Goal: Task Accomplishment & Management: Manage account settings

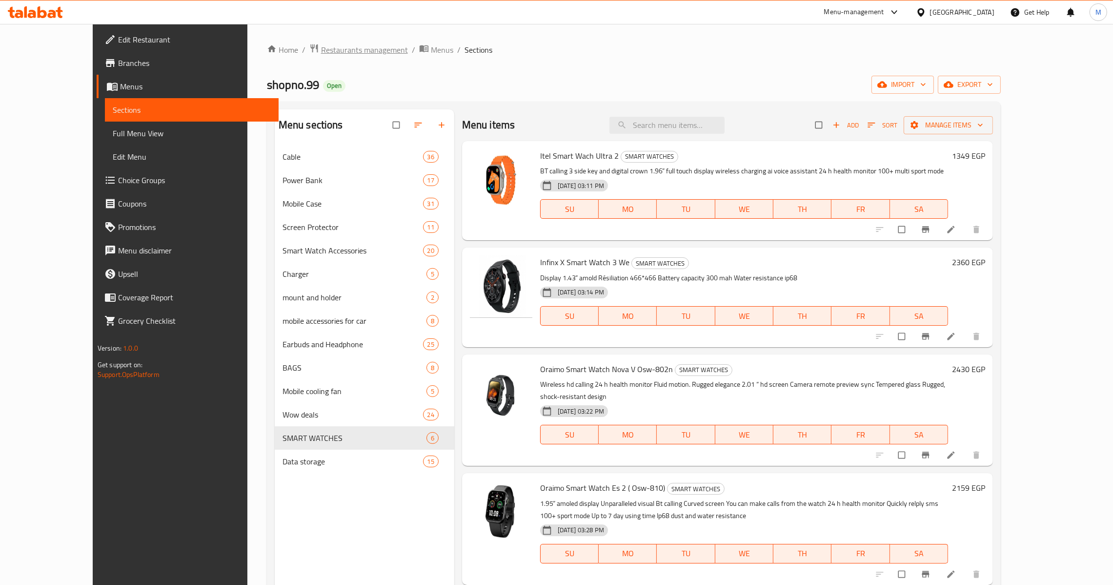
click at [321, 47] on span "Restaurants management" at bounding box center [364, 50] width 87 height 12
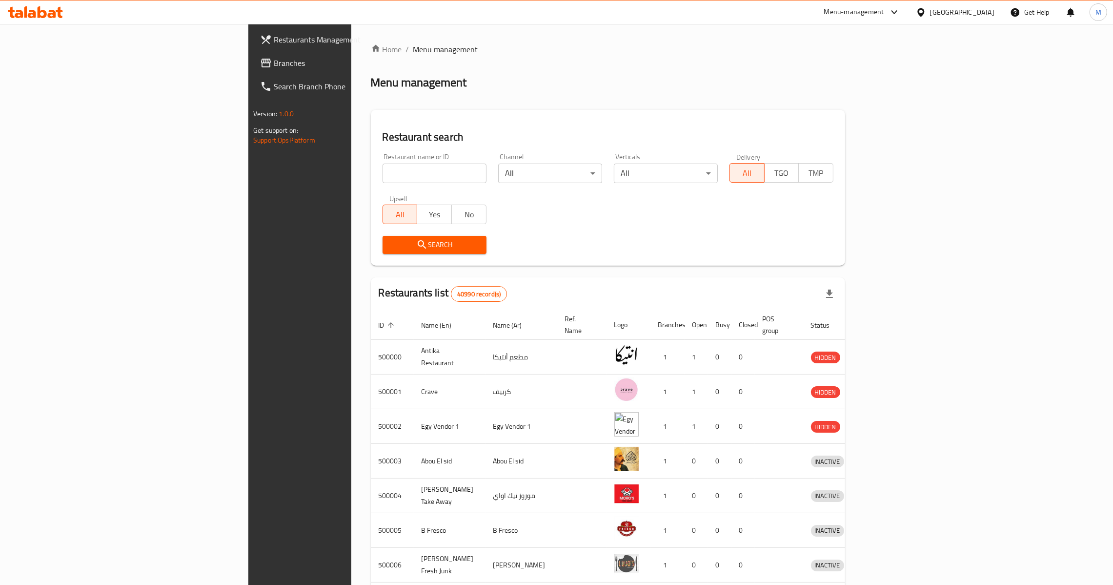
click at [383, 180] on input "search" at bounding box center [435, 173] width 104 height 20
paste input "704358"
type input "704358"
click button "Search" at bounding box center [435, 245] width 104 height 18
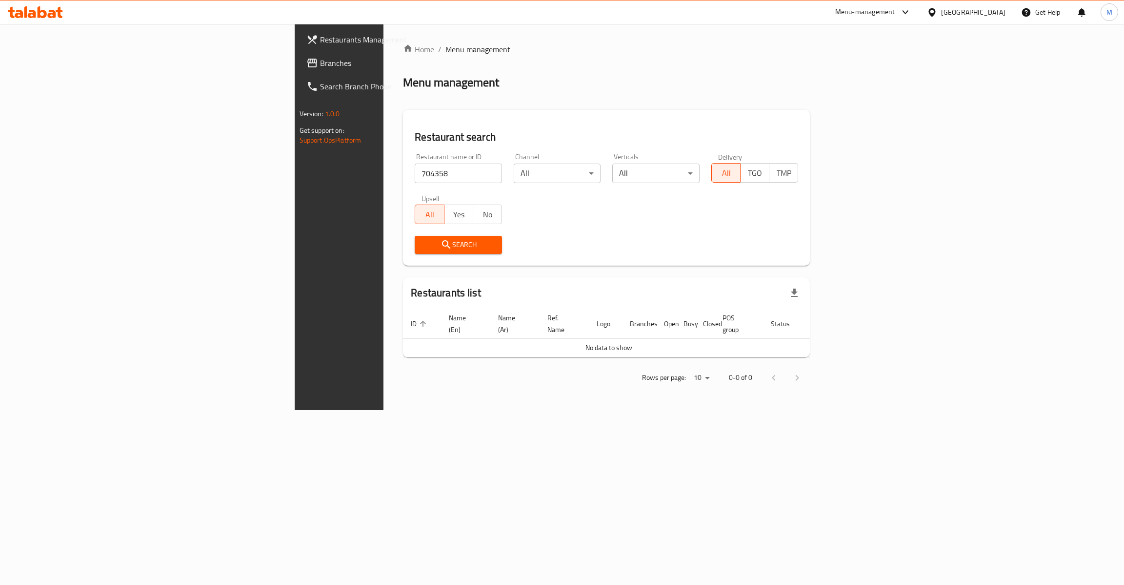
click at [997, 14] on div "[GEOGRAPHIC_DATA]" at bounding box center [973, 12] width 64 height 11
click at [880, 257] on div "[GEOGRAPHIC_DATA]" at bounding box center [900, 256] width 64 height 11
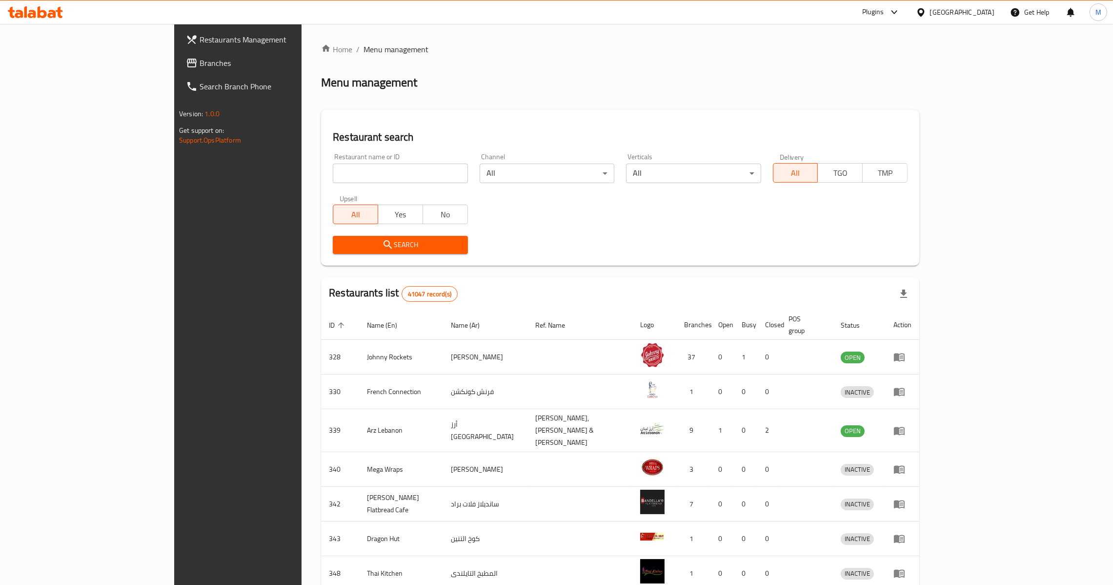
click at [333, 168] on input "search" at bounding box center [400, 173] width 135 height 20
paste input "704358"
type input "704358"
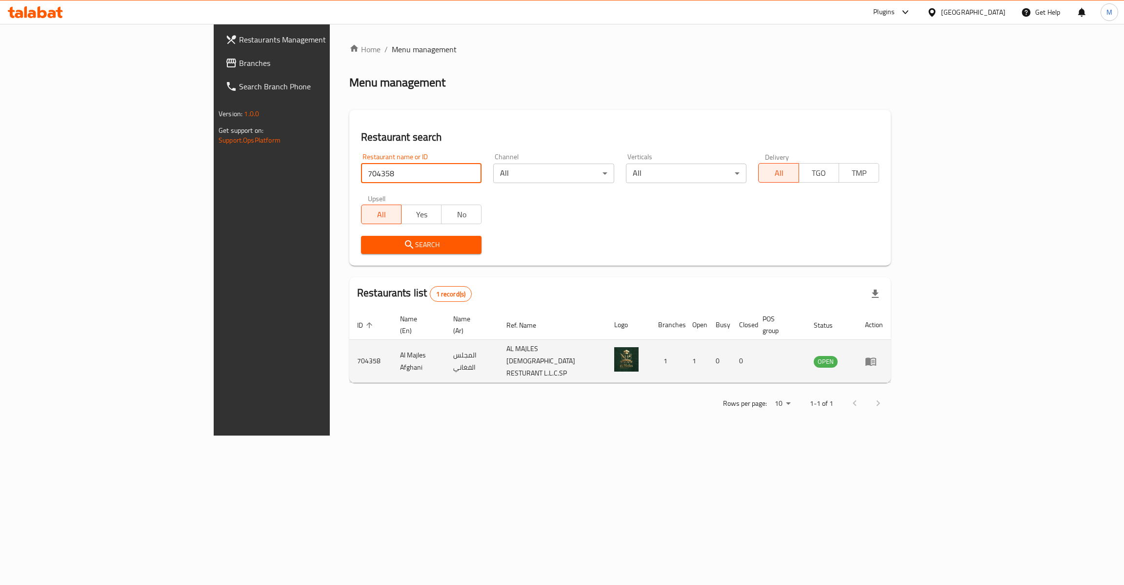
click at [876, 357] on icon "enhanced table" at bounding box center [871, 361] width 11 height 8
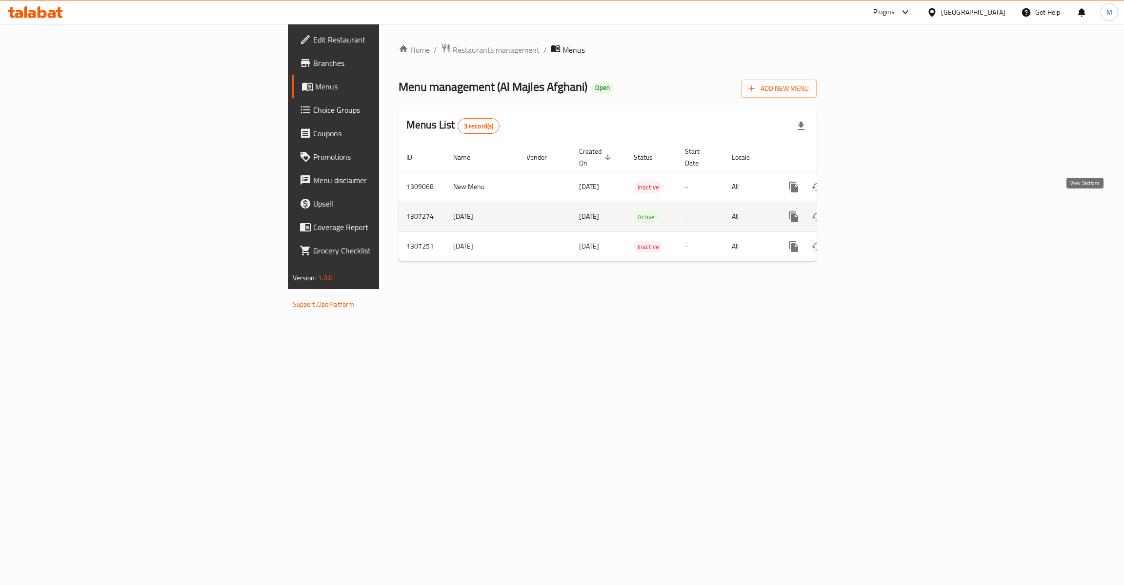
click at [876, 206] on link "enhanced table" at bounding box center [864, 216] width 23 height 23
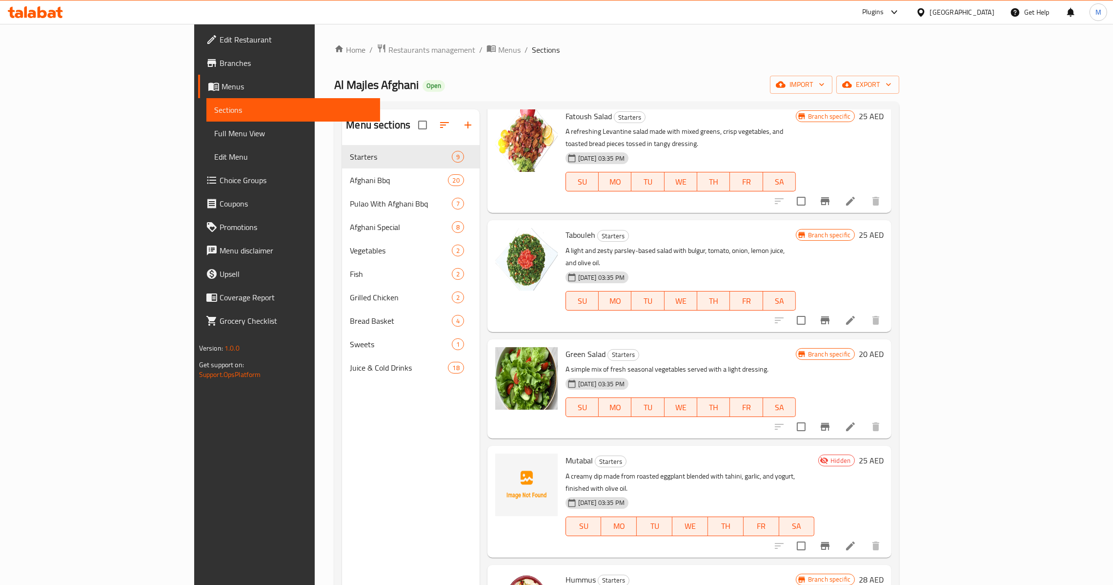
scroll to position [293, 0]
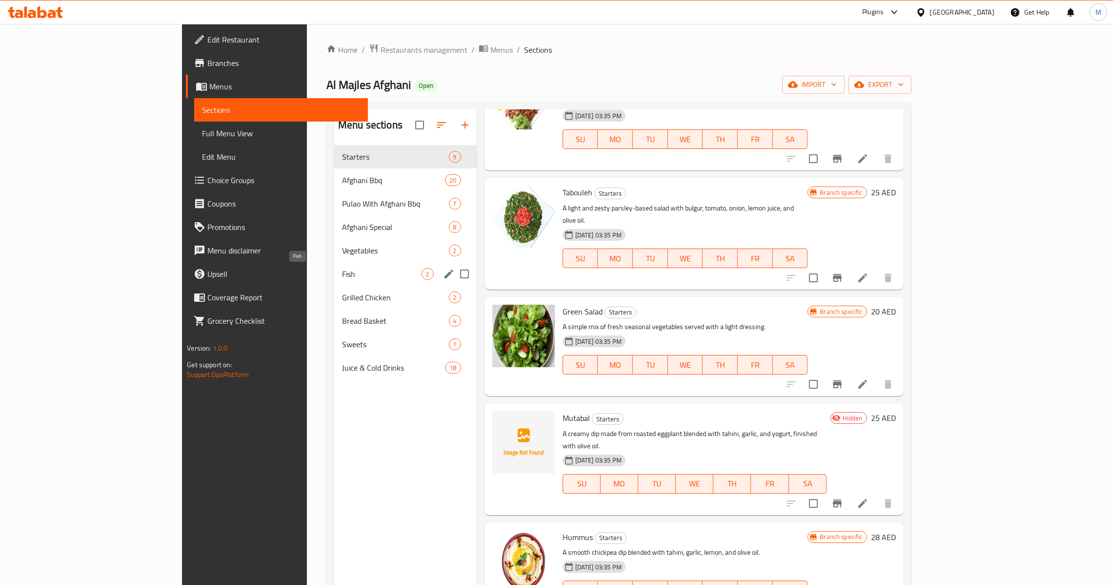
click at [342, 268] on span "Fish" at bounding box center [382, 274] width 80 height 12
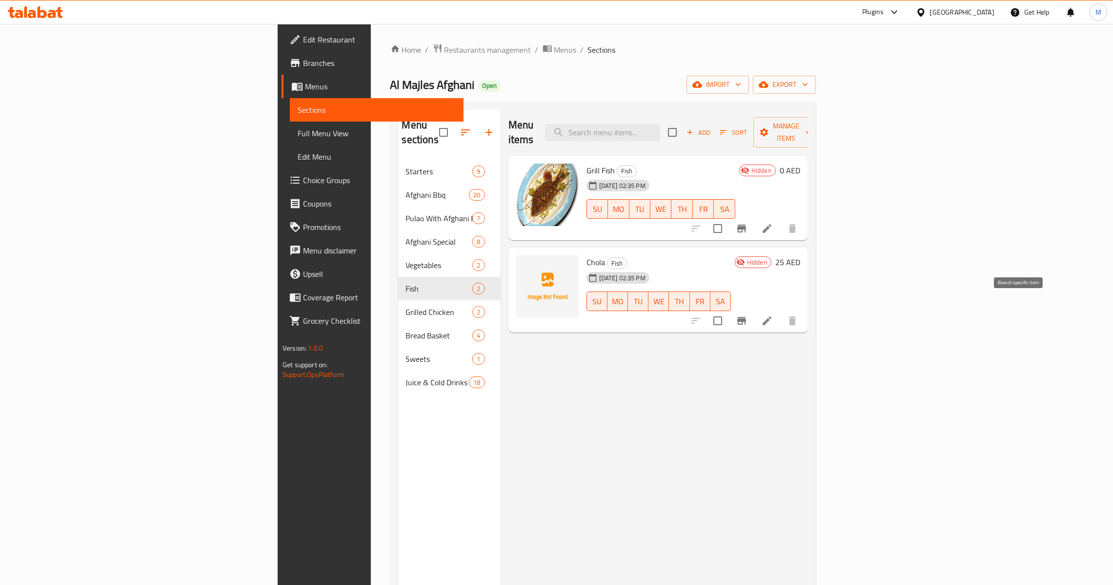
click at [781, 312] on li at bounding box center [767, 321] width 27 height 18
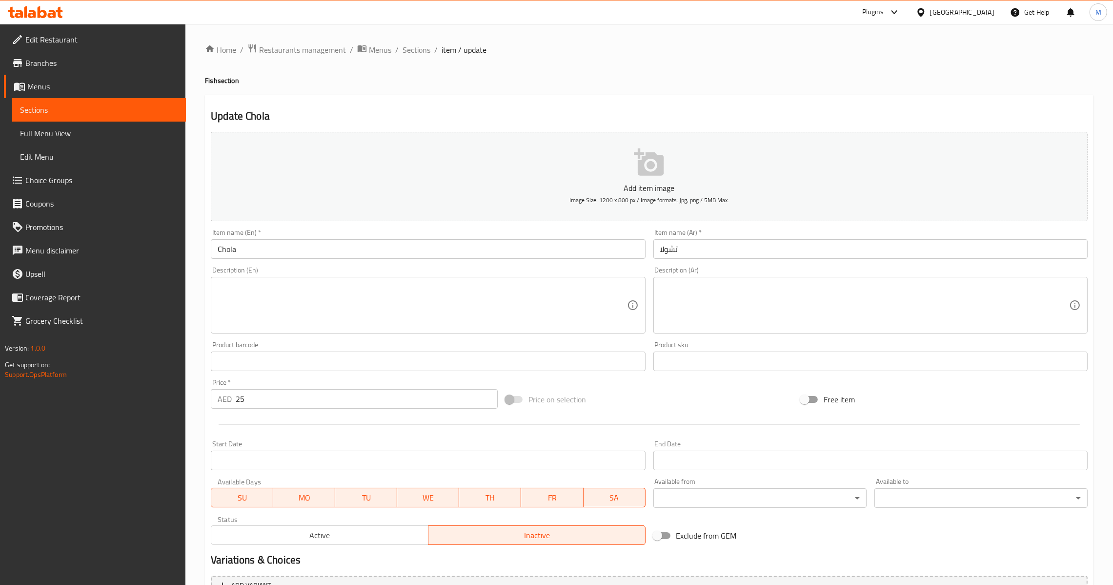
click at [441, 249] on input "Chola" at bounding box center [428, 249] width 434 height 20
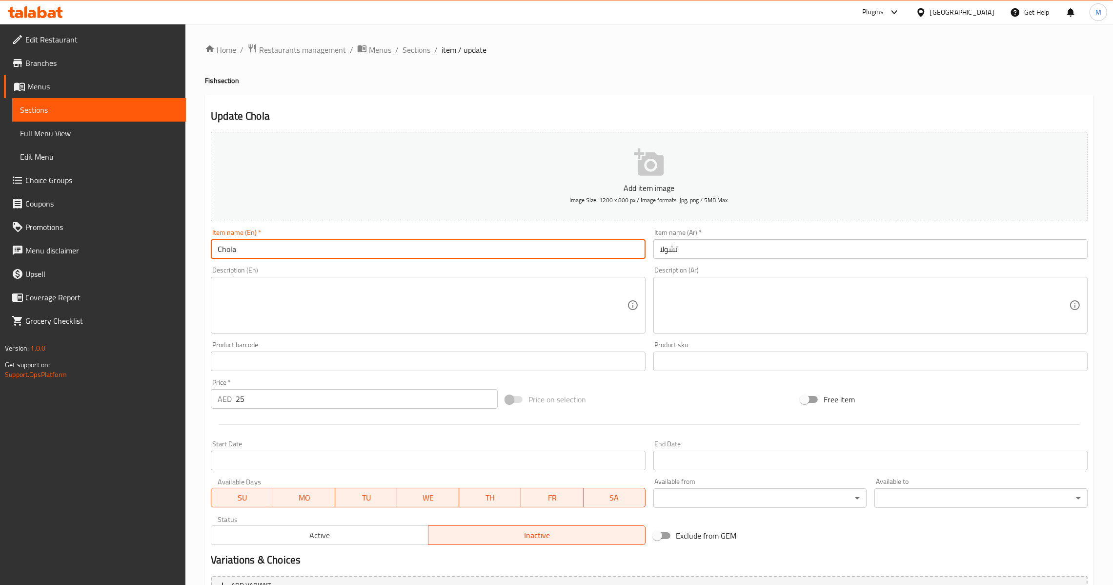
paste input "FISH TIKKA"
type input "Fish Tikka"
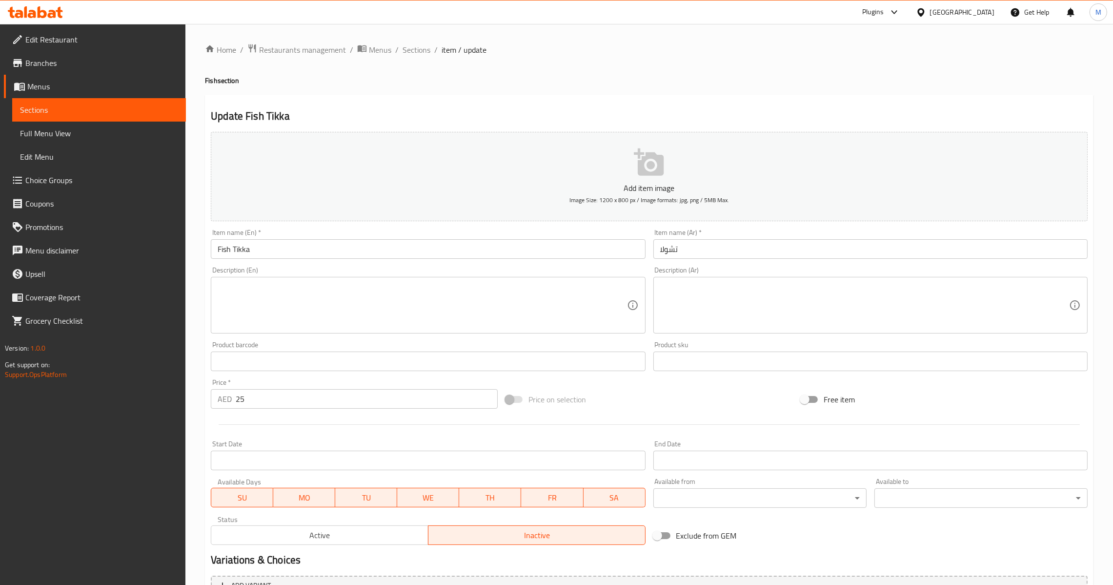
click at [685, 253] on input "تشولا" at bounding box center [870, 249] width 434 height 20
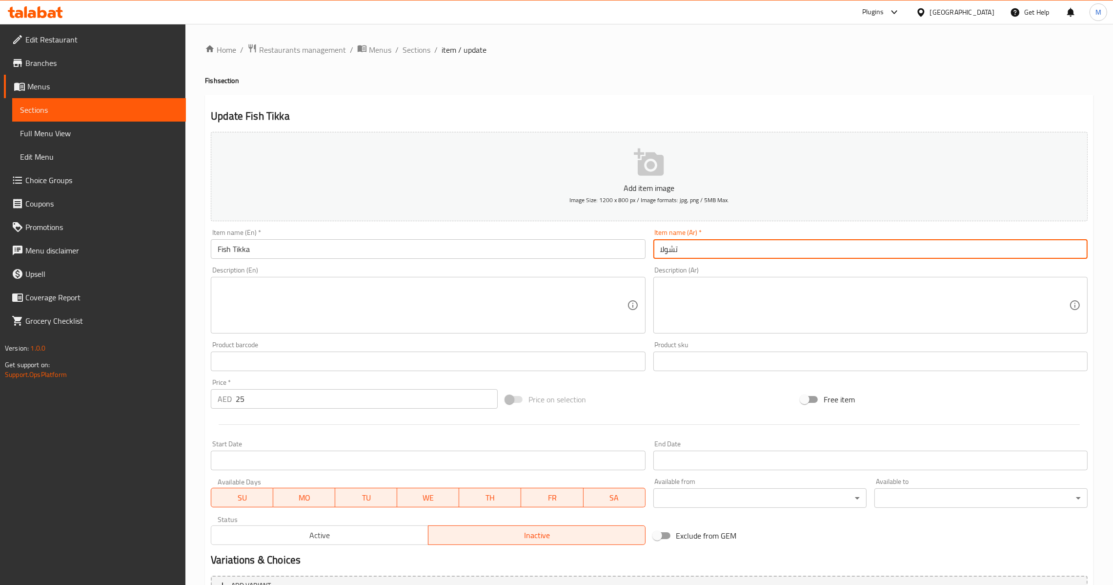
paste input "مك تيك"
click at [667, 250] on input "سمك تيكا" at bounding box center [870, 249] width 434 height 20
type input "سمك تكا"
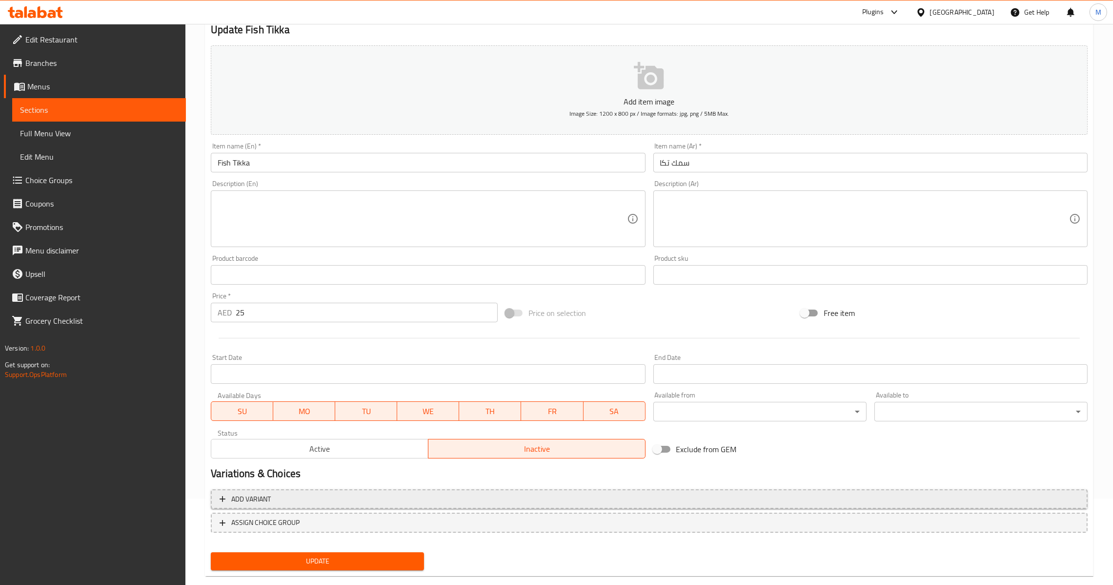
scroll to position [103, 0]
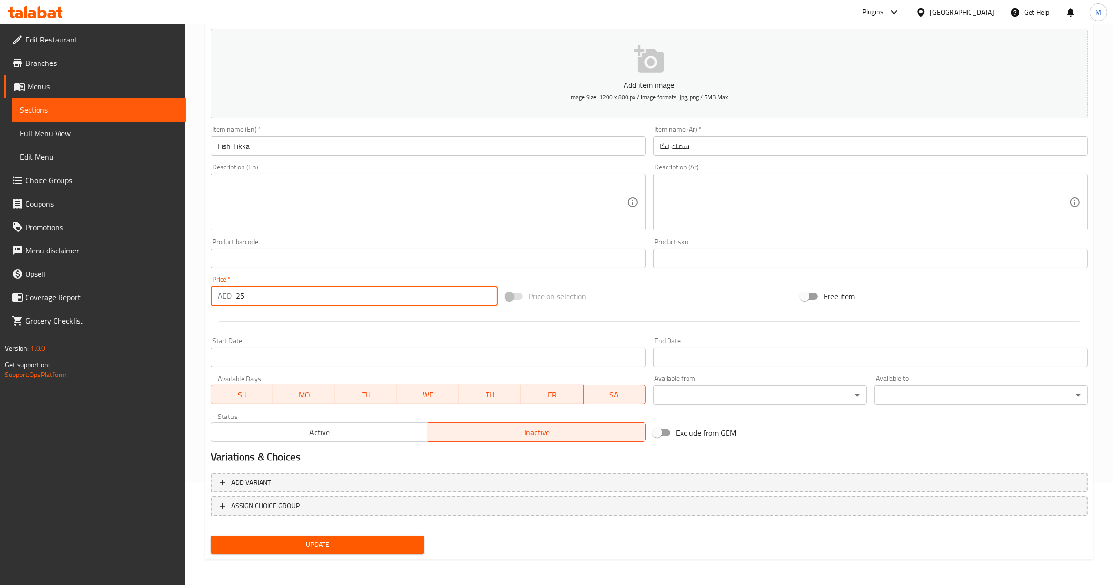
drag, startPoint x: 285, startPoint y: 291, endPoint x: 223, endPoint y: 306, distance: 64.3
click at [223, 306] on div "Price   * AED 25 Price *" at bounding box center [354, 291] width 295 height 38
type input "0"
click at [303, 539] on span "Update" at bounding box center [318, 544] width 198 height 12
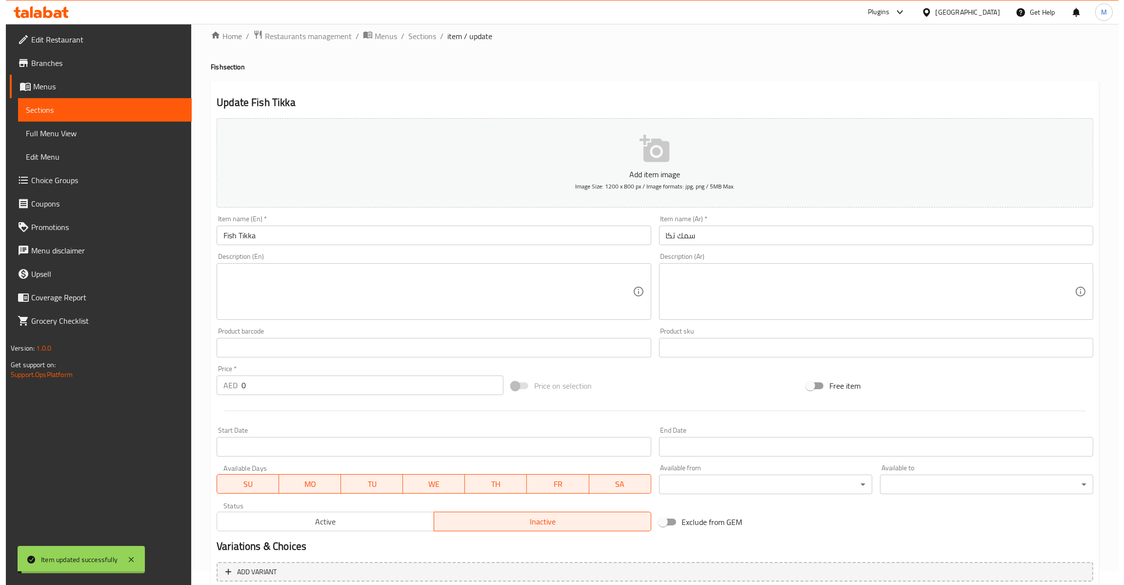
scroll to position [0, 0]
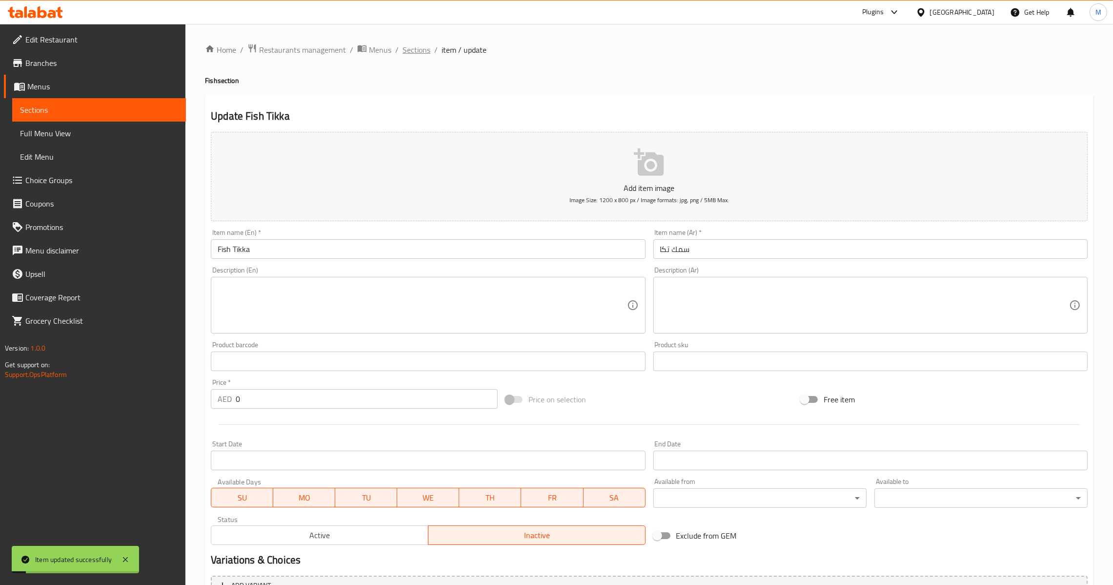
click at [418, 51] on span "Sections" at bounding box center [417, 50] width 28 height 12
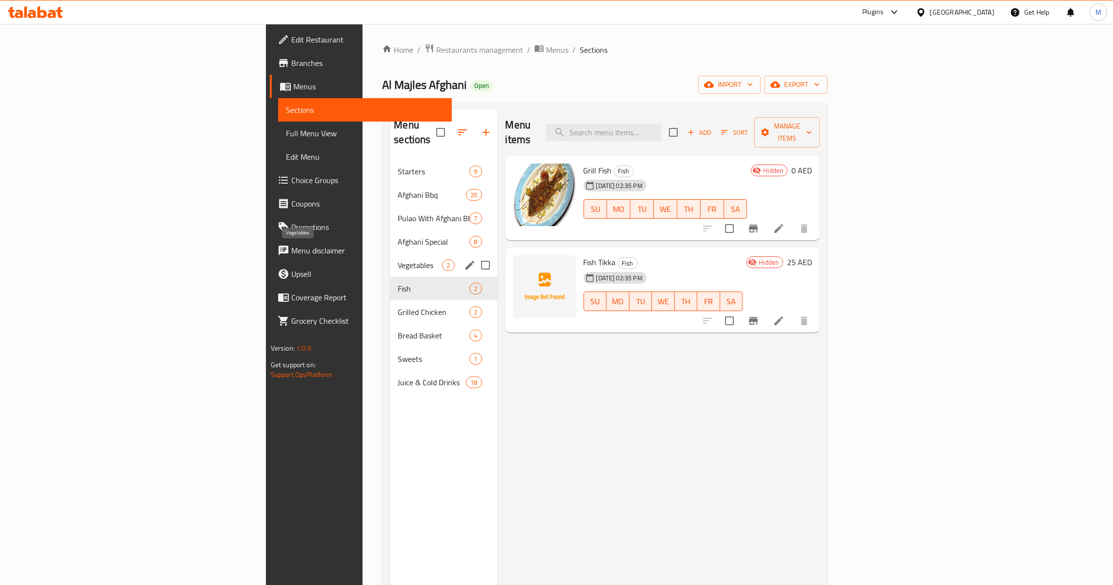
click at [398, 259] on span "Vegetables" at bounding box center [420, 265] width 44 height 12
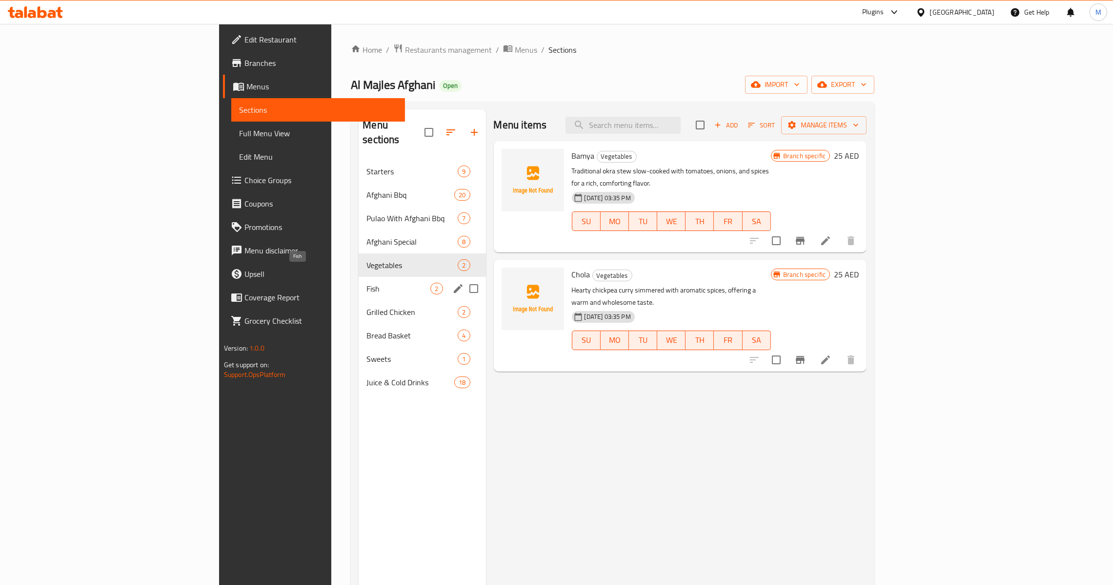
click at [367, 283] on span "Fish" at bounding box center [399, 289] width 64 height 12
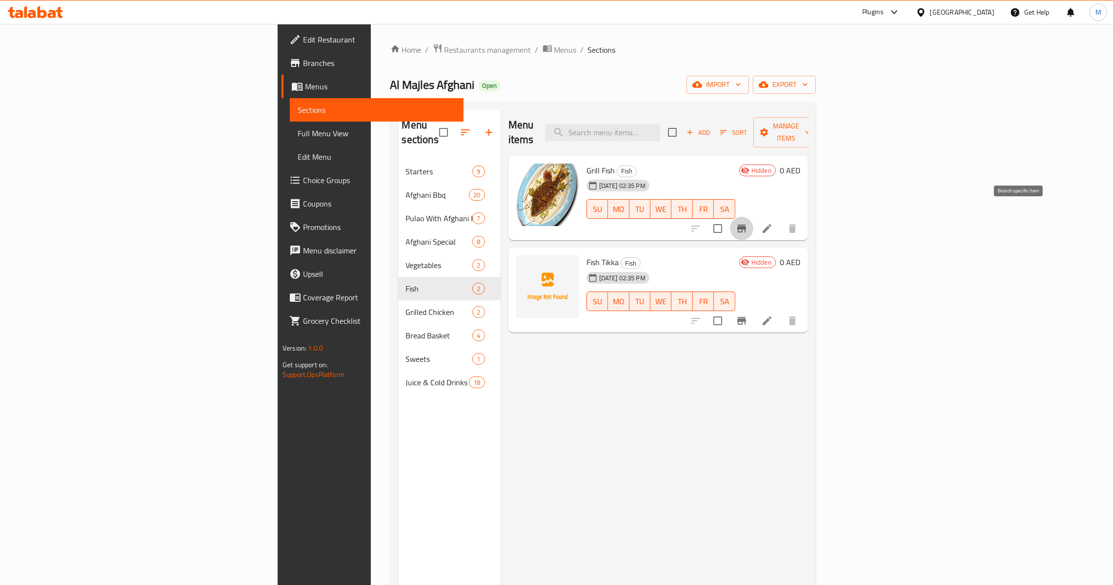
click at [746, 224] on icon "Branch-specific-item" at bounding box center [741, 228] width 9 height 8
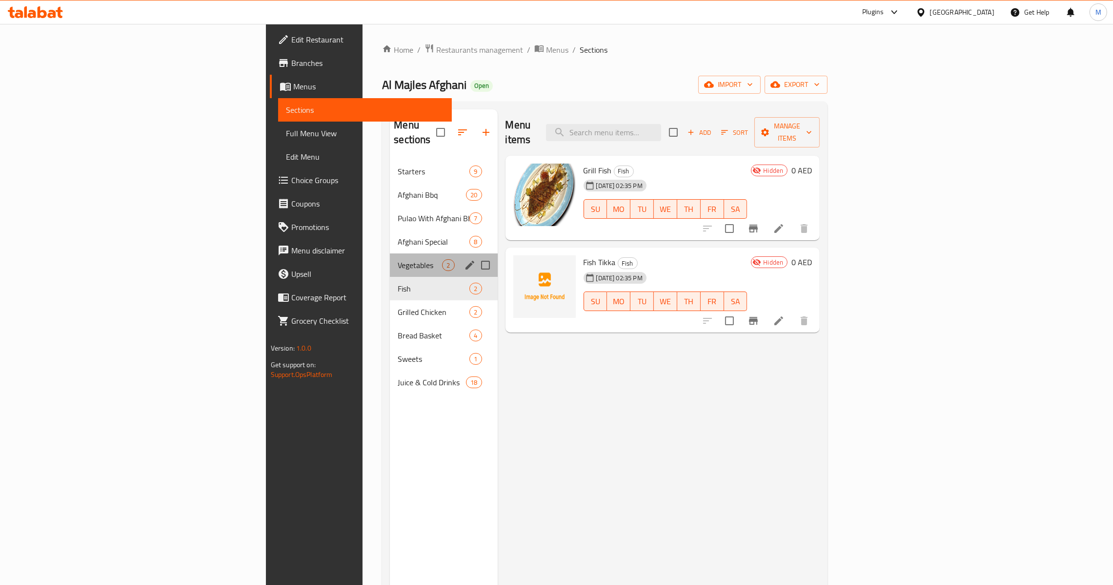
click at [390, 257] on div "Vegetables 2" at bounding box center [443, 264] width 107 height 23
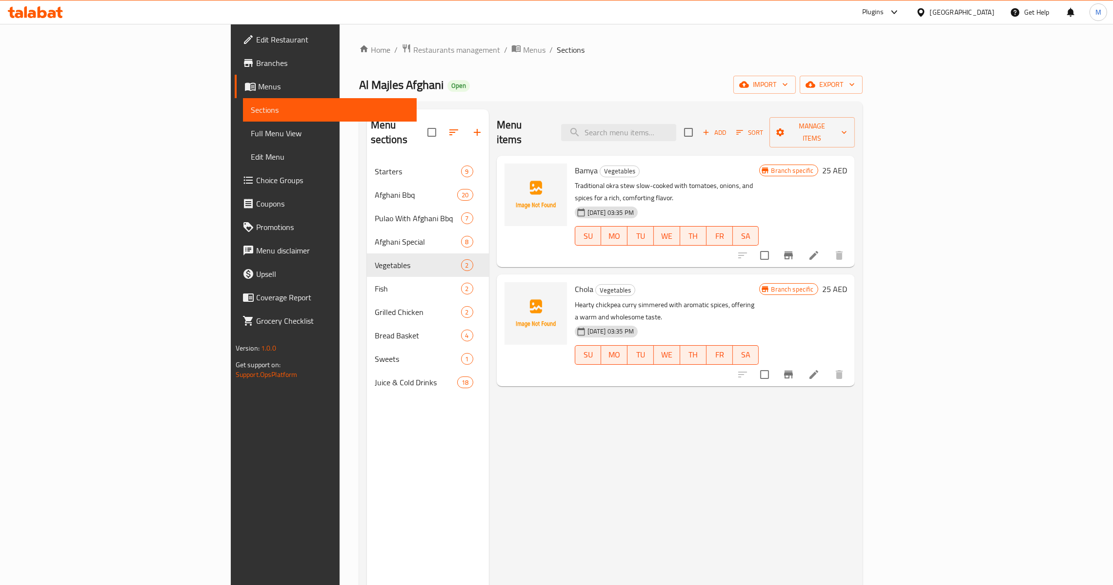
click at [794, 249] on icon "Branch-specific-item" at bounding box center [789, 255] width 12 height 12
click at [243, 139] on link "Full Menu View" at bounding box center [330, 133] width 174 height 23
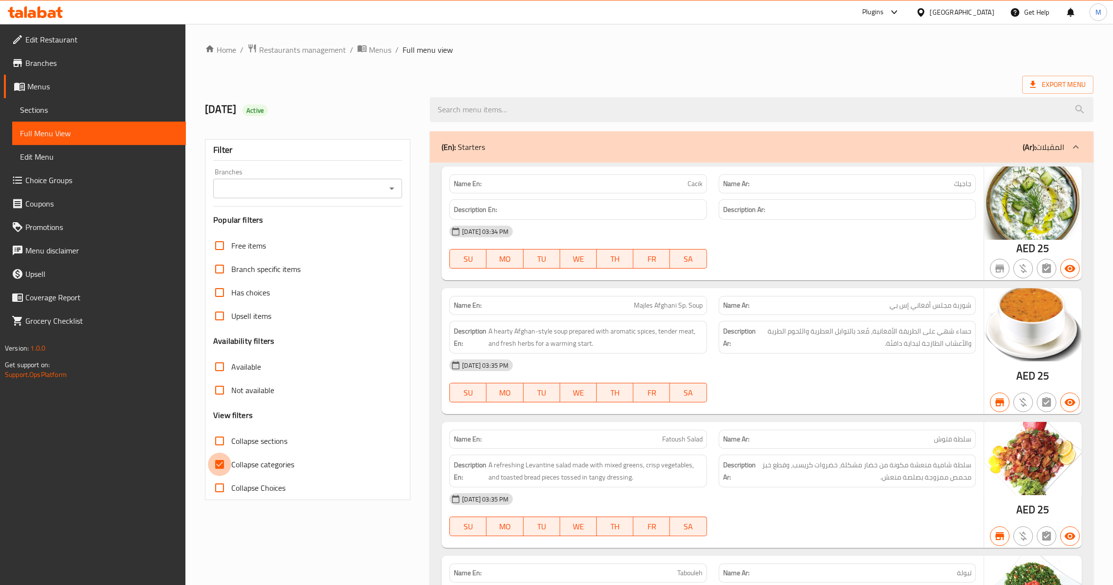
click at [221, 458] on input "Collapse categories" at bounding box center [219, 463] width 23 height 23
checkbox input "false"
click at [393, 189] on icon "Open" at bounding box center [392, 189] width 12 height 12
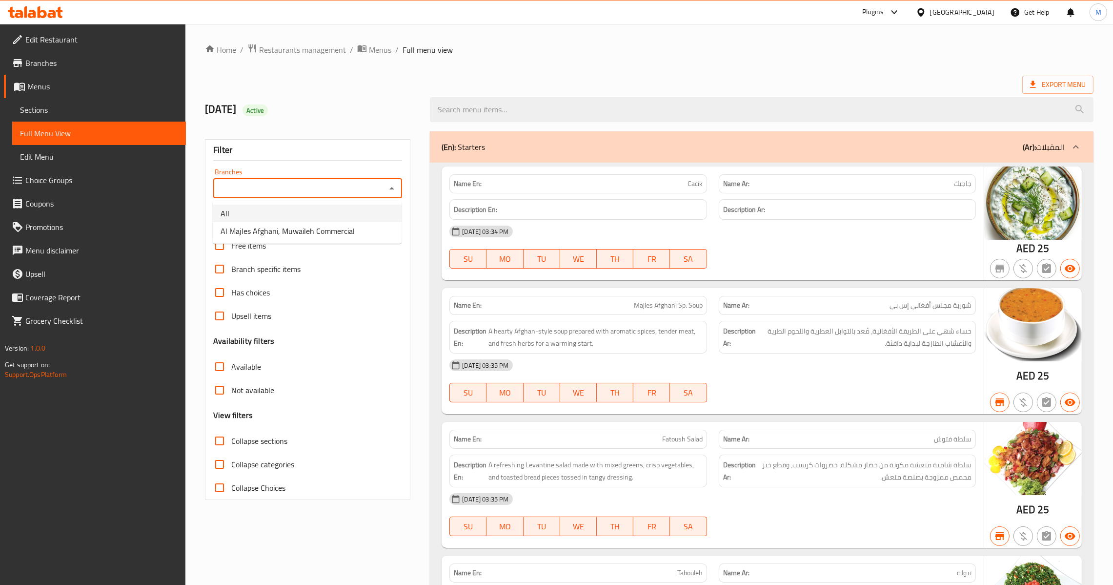
click at [333, 219] on li "All" at bounding box center [307, 213] width 189 height 18
type input "All"
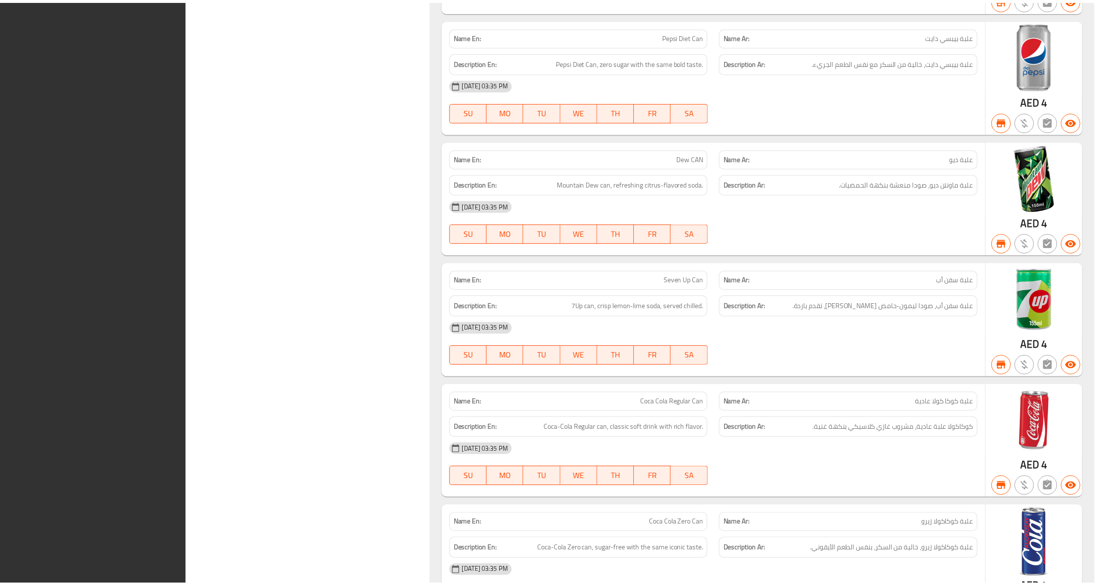
scroll to position [10044, 0]
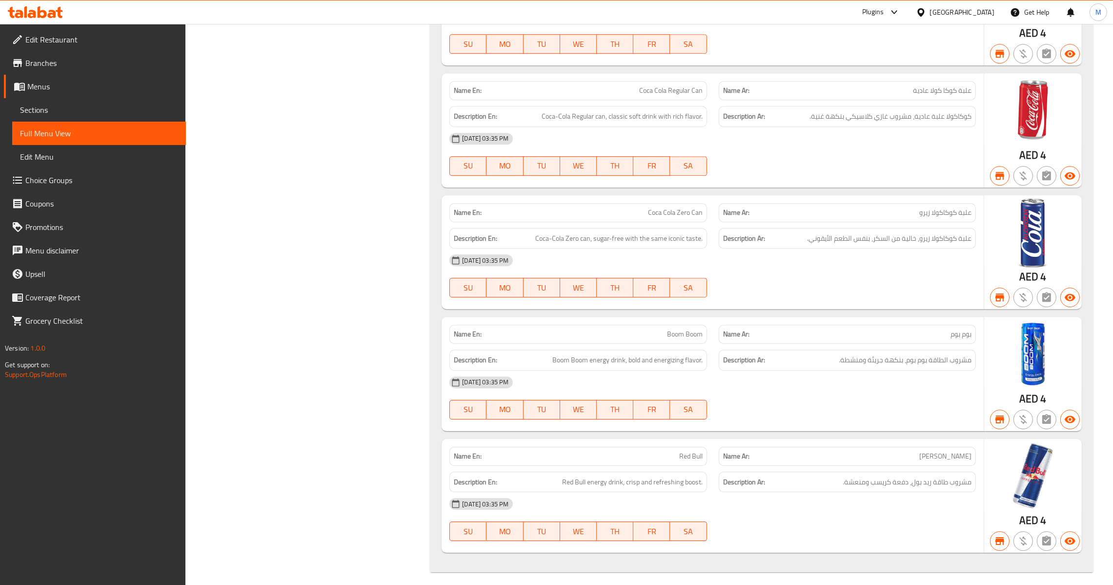
click at [54, 86] on span "Menus" at bounding box center [102, 87] width 151 height 12
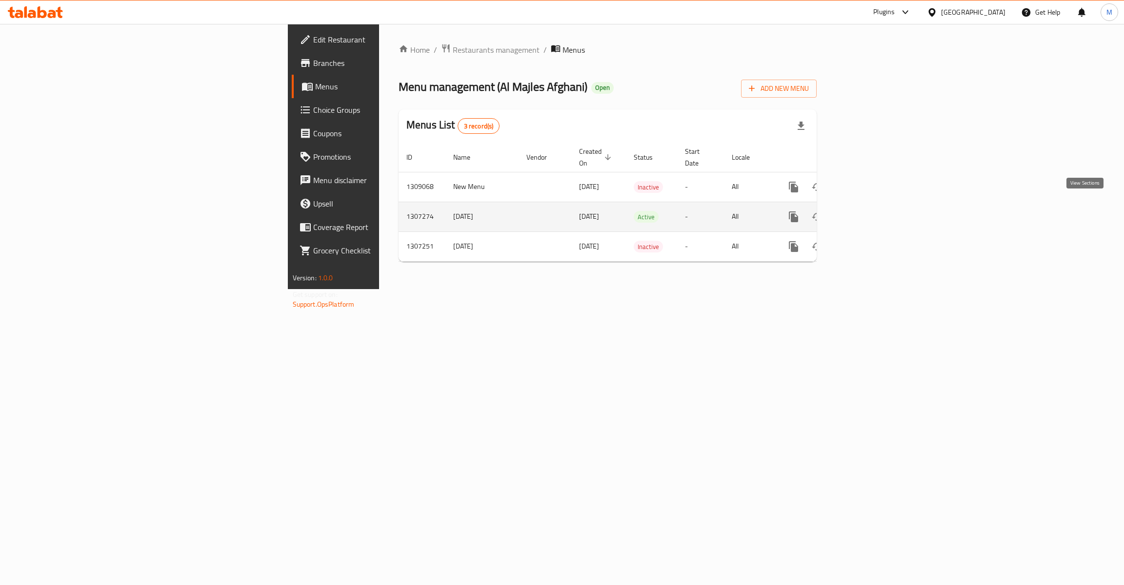
click at [870, 211] on icon "enhanced table" at bounding box center [864, 217] width 12 height 12
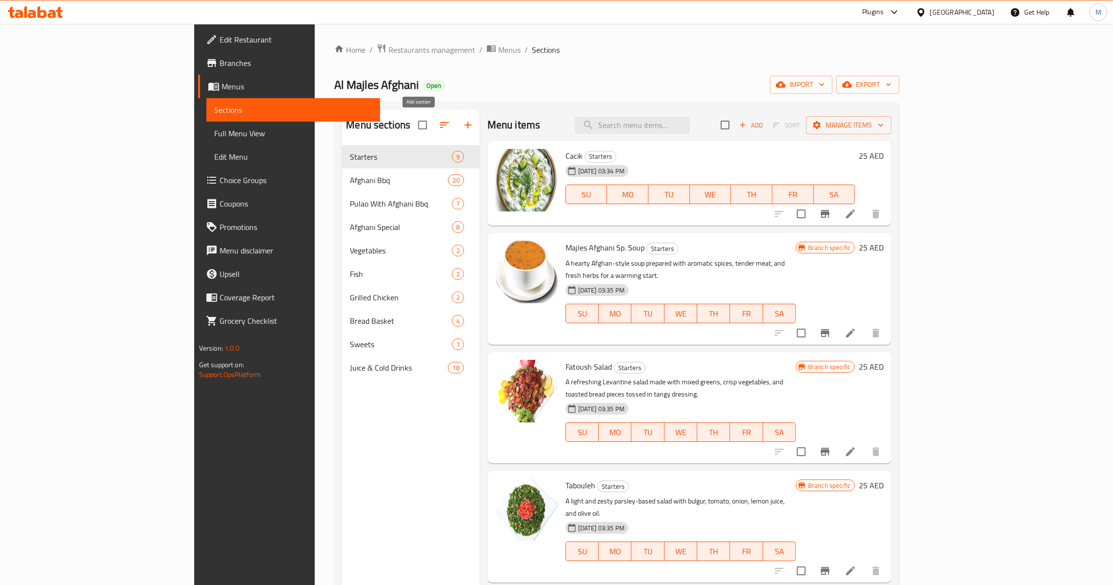
click at [456, 130] on button "button" at bounding box center [467, 124] width 23 height 23
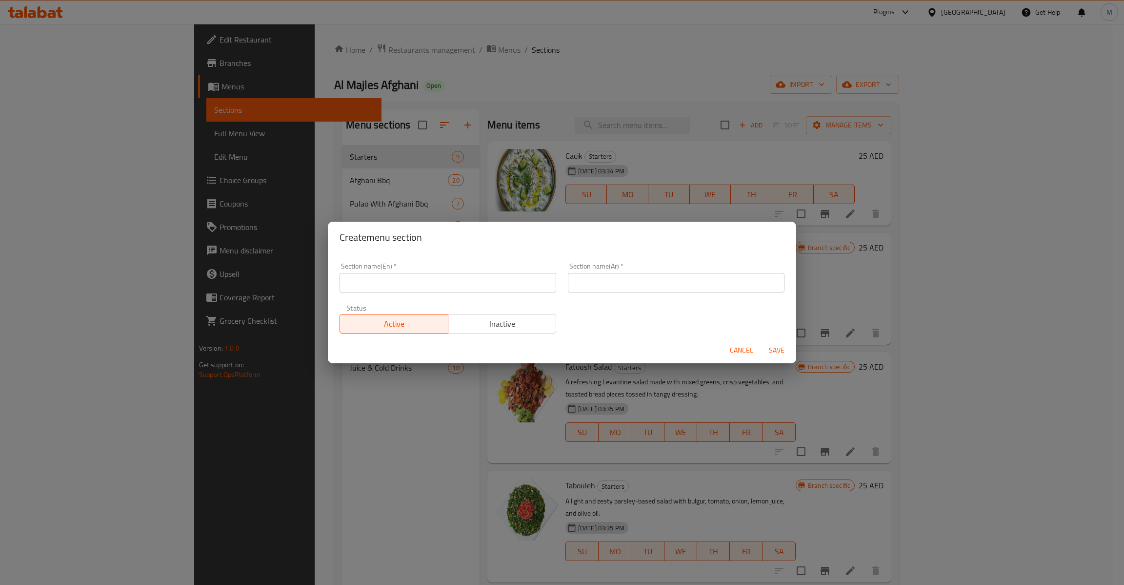
click at [448, 286] on input "text" at bounding box center [448, 283] width 217 height 20
type input "Delete"
type input "ي"
type input "ديليت"
click at [529, 325] on span "Inactive" at bounding box center [502, 324] width 101 height 14
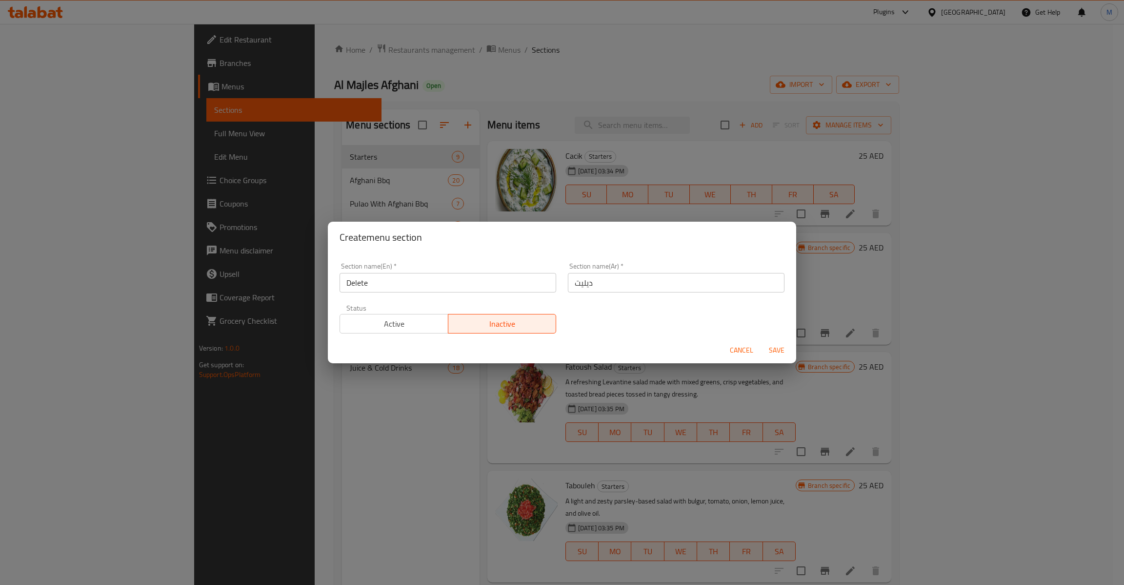
click at [767, 348] on span "Save" at bounding box center [776, 350] width 23 height 12
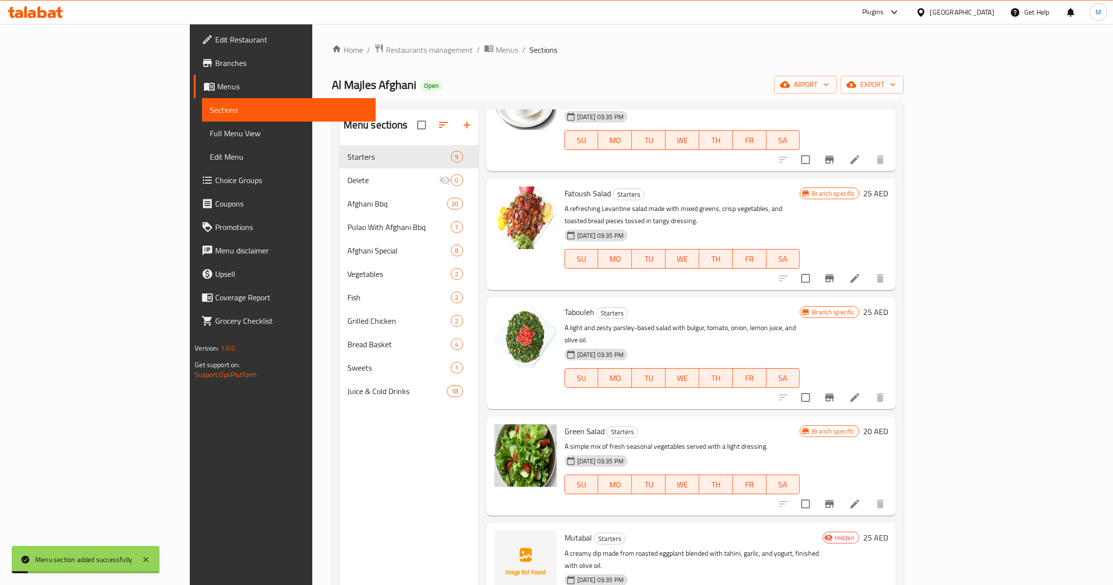
scroll to position [219, 0]
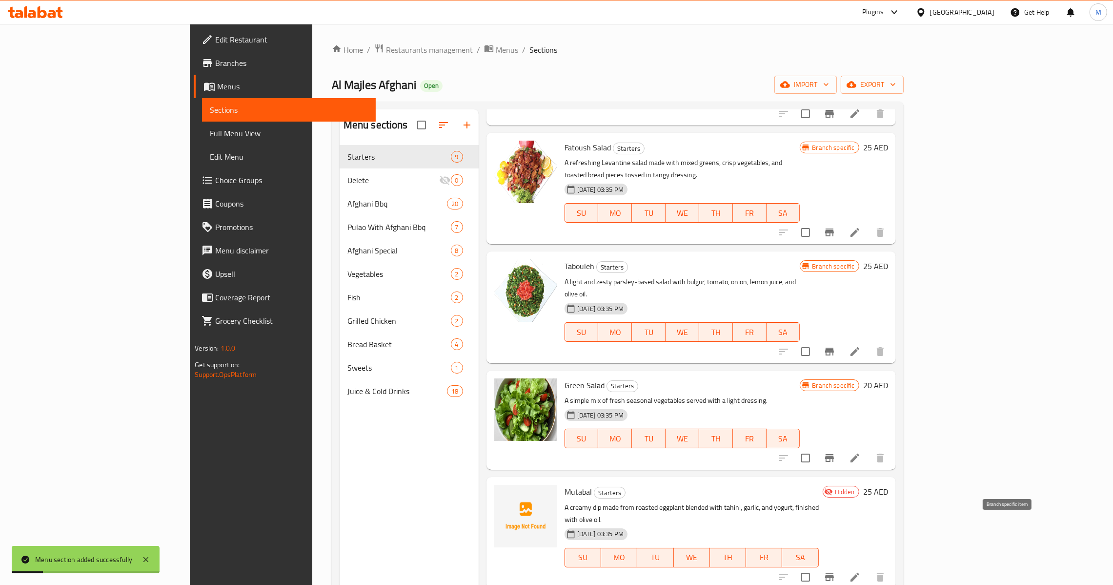
click at [834, 573] on icon "Branch-specific-item" at bounding box center [829, 577] width 9 height 8
click at [816, 567] on input "checkbox" at bounding box center [805, 577] width 20 height 20
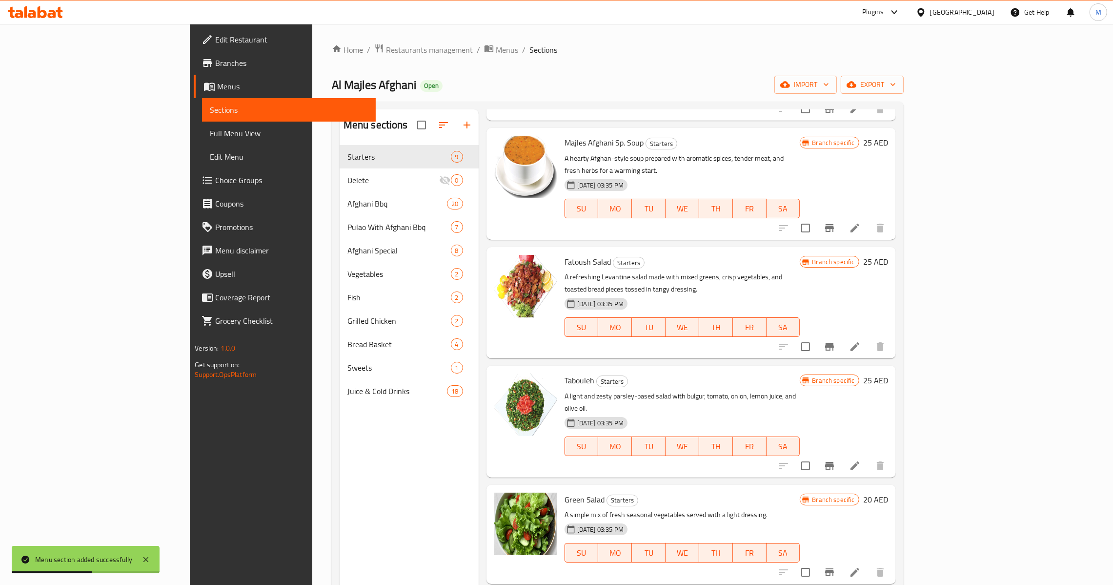
scroll to position [0, 0]
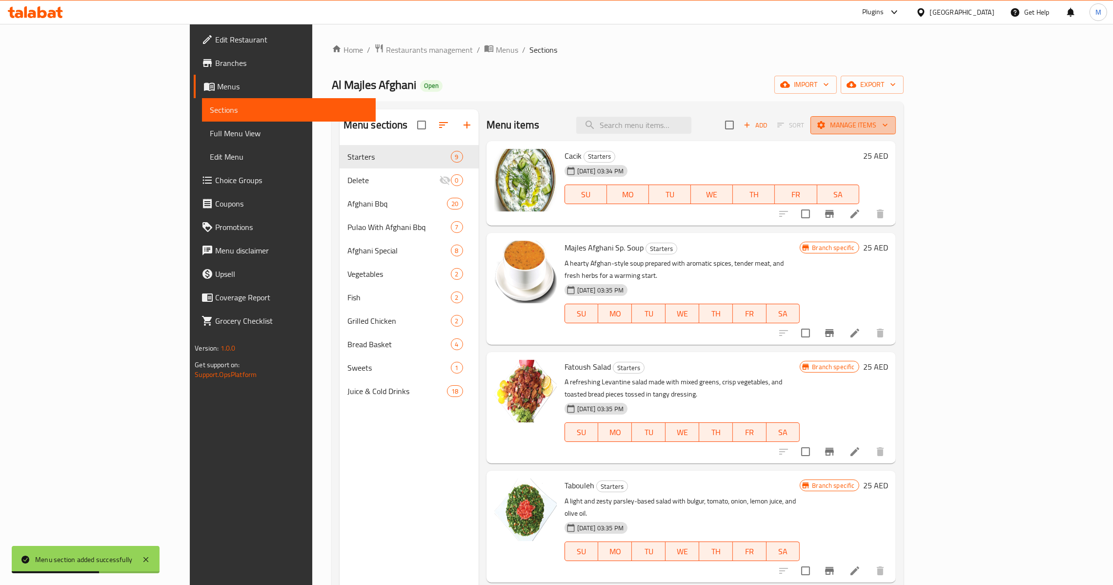
click at [888, 131] on span "Manage items" at bounding box center [853, 125] width 70 height 12
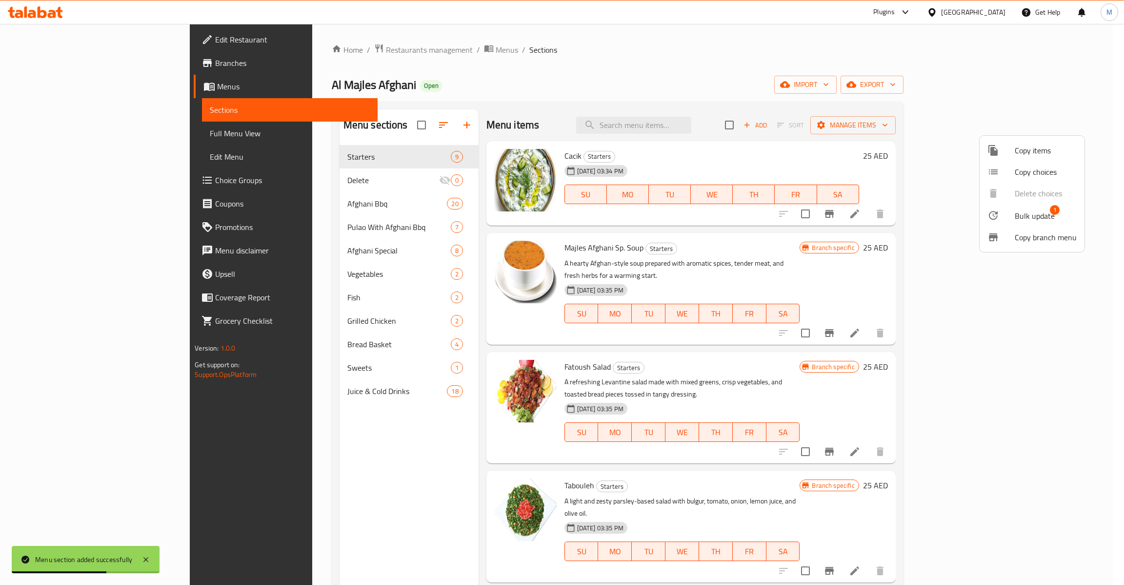
click at [1050, 216] on span "Bulk update" at bounding box center [1035, 216] width 40 height 12
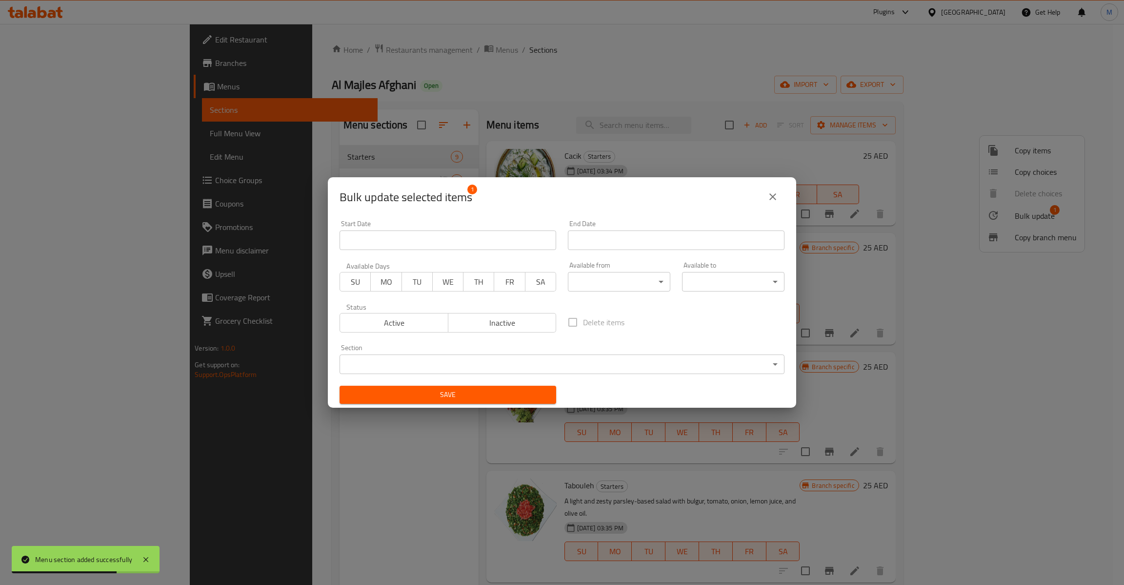
click at [425, 370] on body "Menu section added successfully ​ Plugins [GEOGRAPHIC_DATA] Get Help M Edit Res…" at bounding box center [562, 304] width 1124 height 561
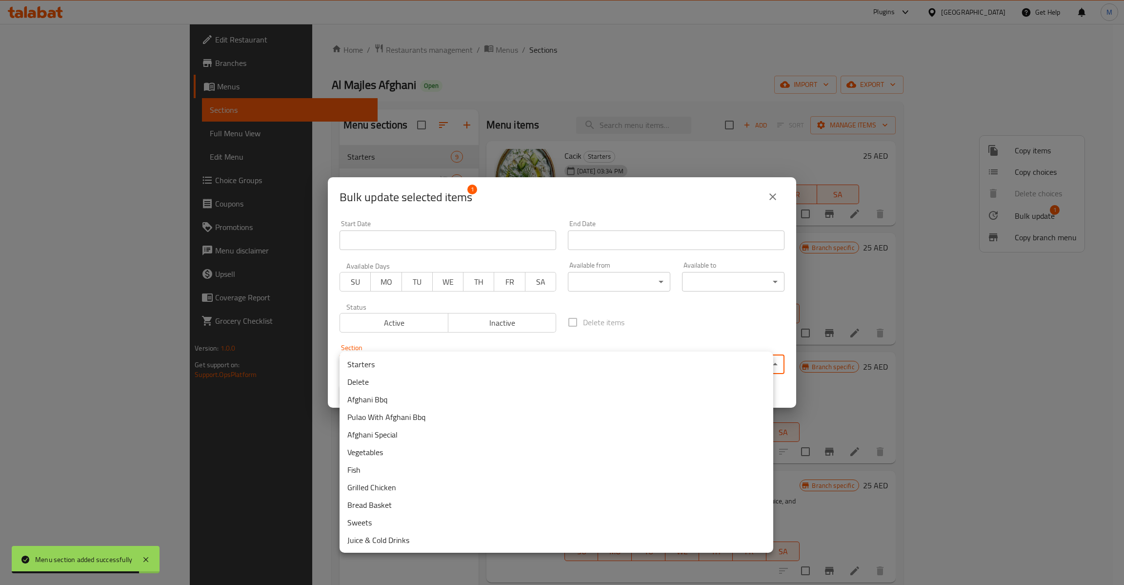
click at [424, 380] on li "Delete" at bounding box center [557, 382] width 434 height 18
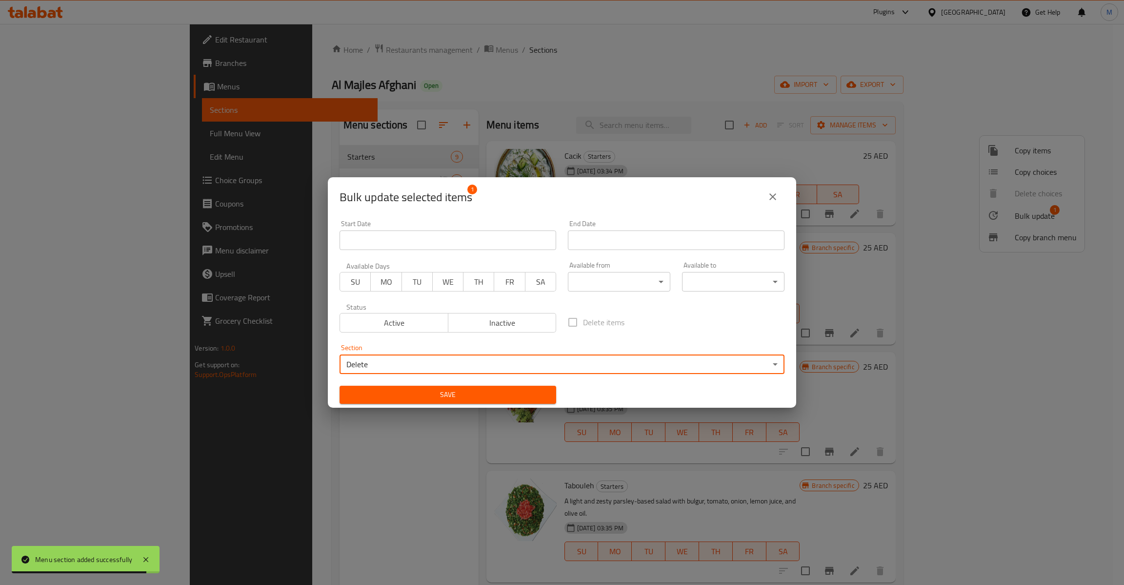
click at [444, 396] on span "Save" at bounding box center [447, 394] width 201 height 12
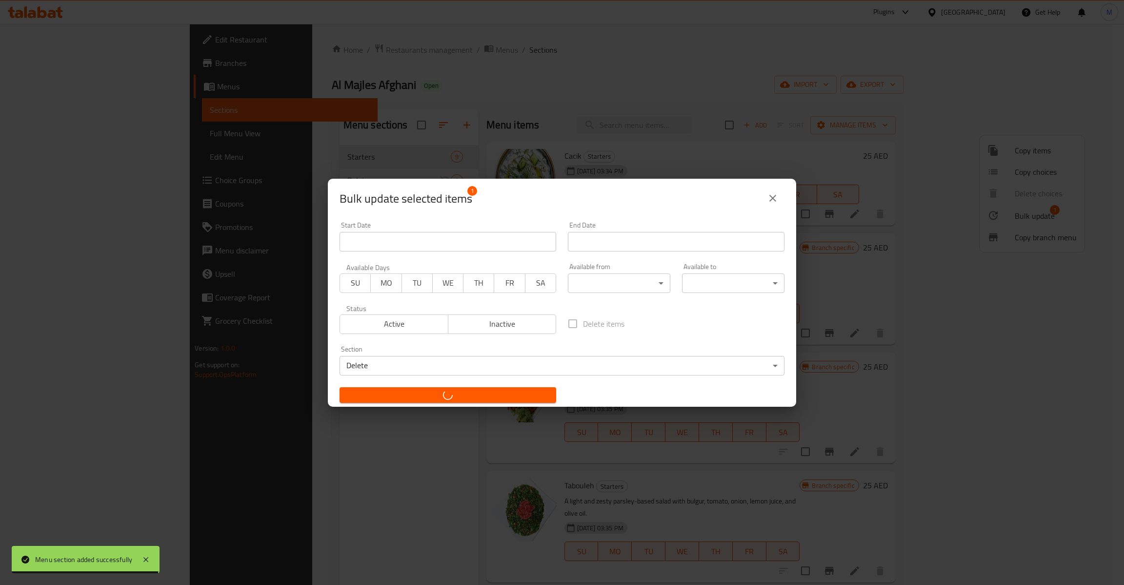
checkbox input "false"
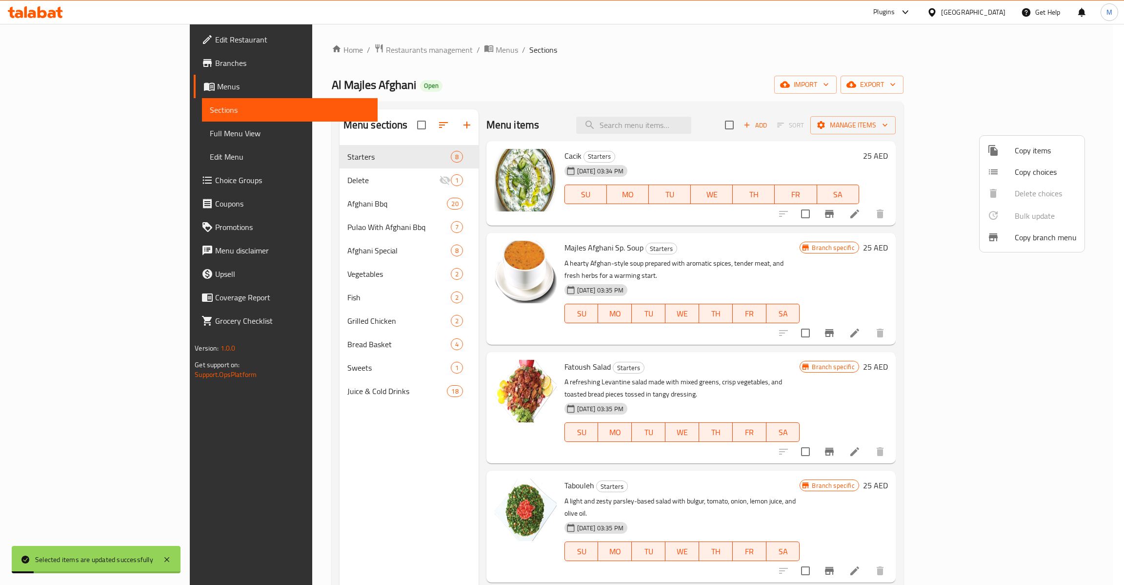
click at [296, 389] on div at bounding box center [562, 292] width 1124 height 585
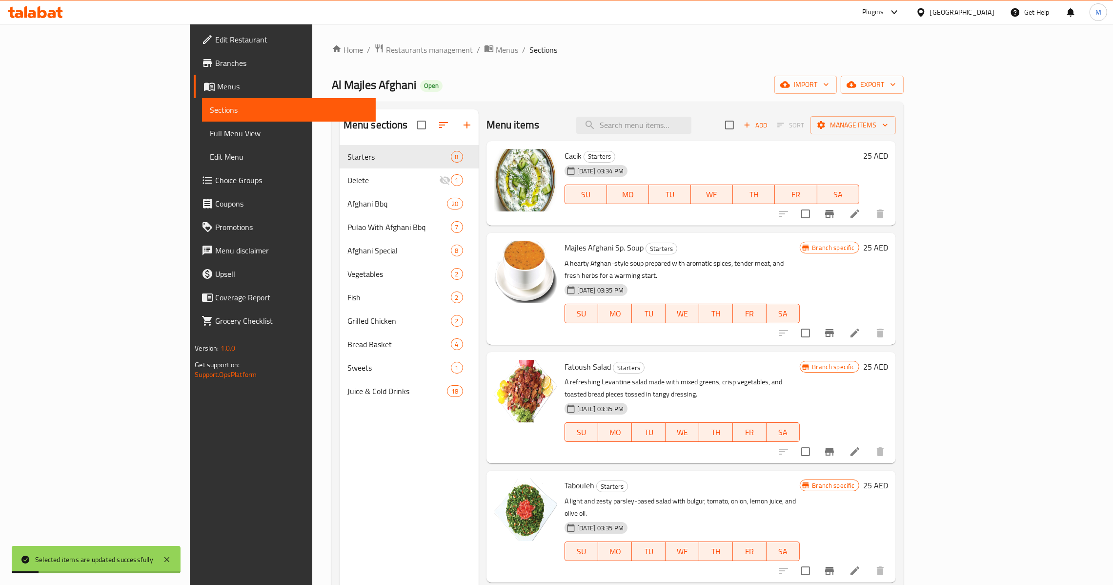
click at [347, 389] on span "Juice & Cold Drinks" at bounding box center [397, 391] width 100 height 12
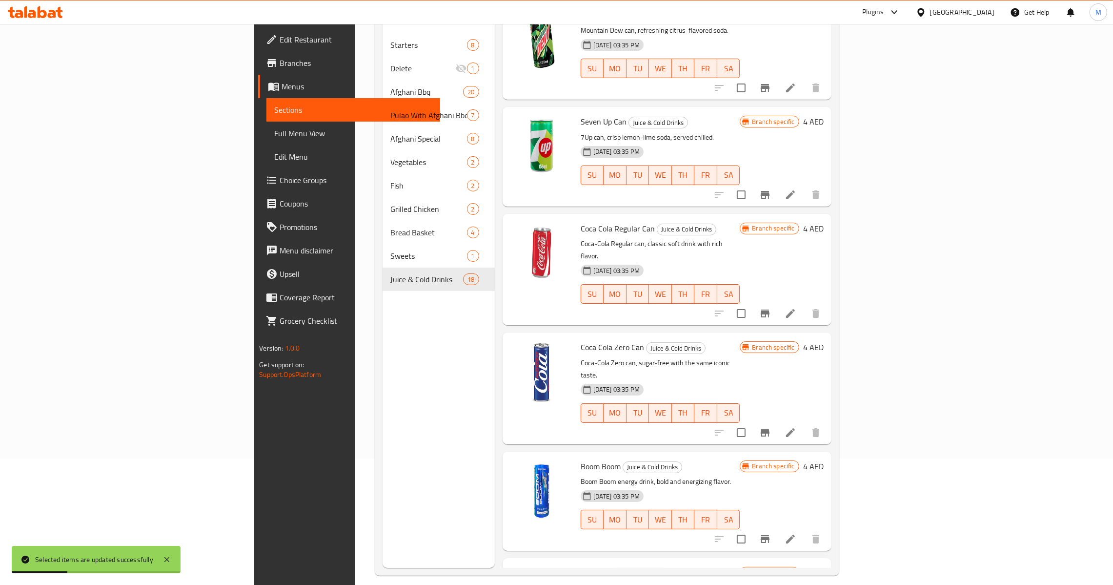
scroll to position [138, 0]
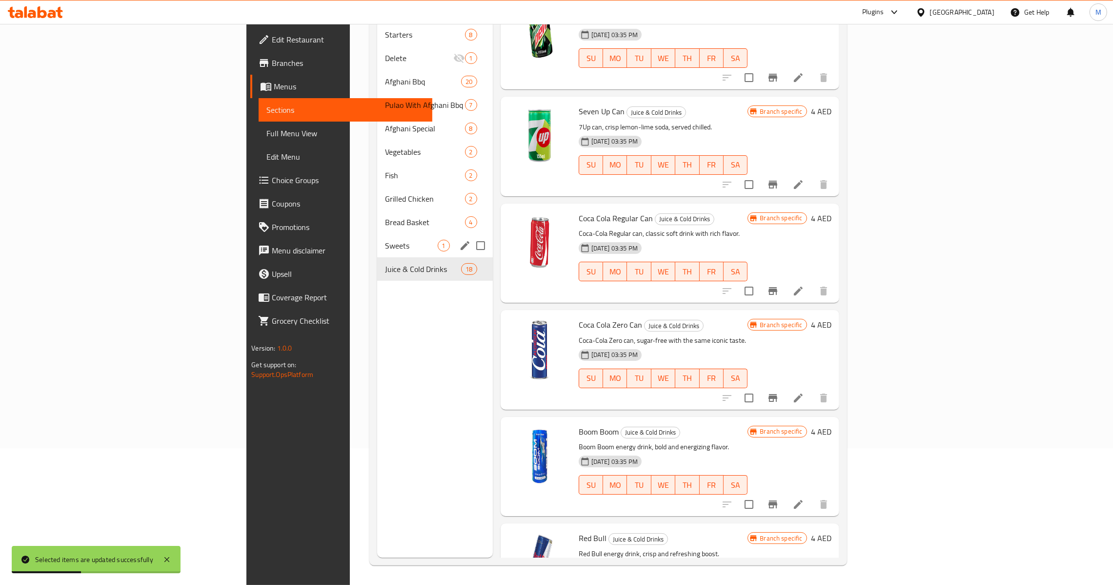
click at [377, 234] on div "Sweets 1" at bounding box center [435, 245] width 116 height 23
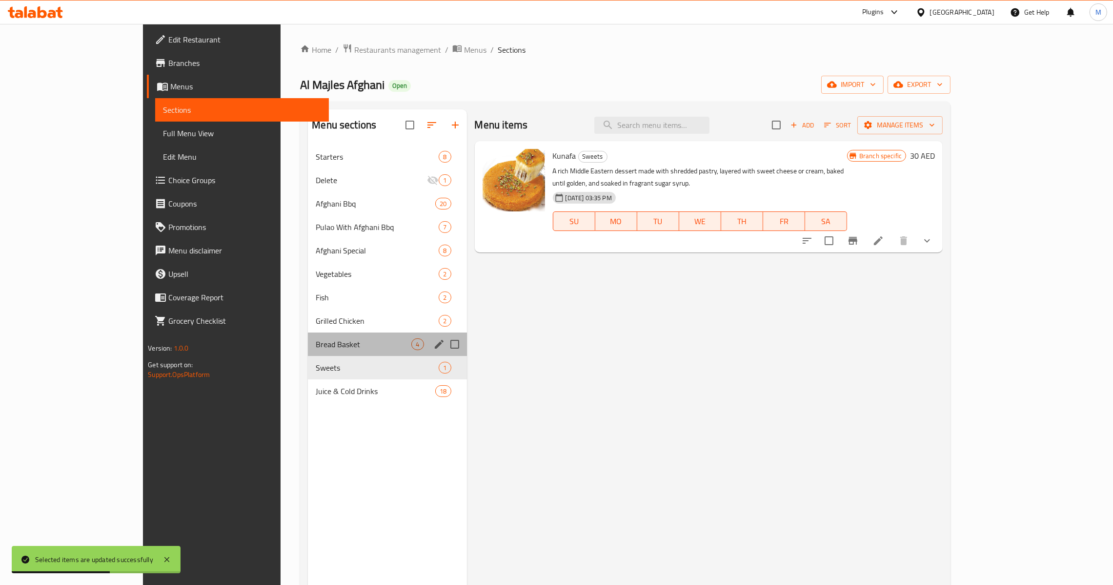
click at [308, 335] on div "Bread Basket 4" at bounding box center [387, 343] width 159 height 23
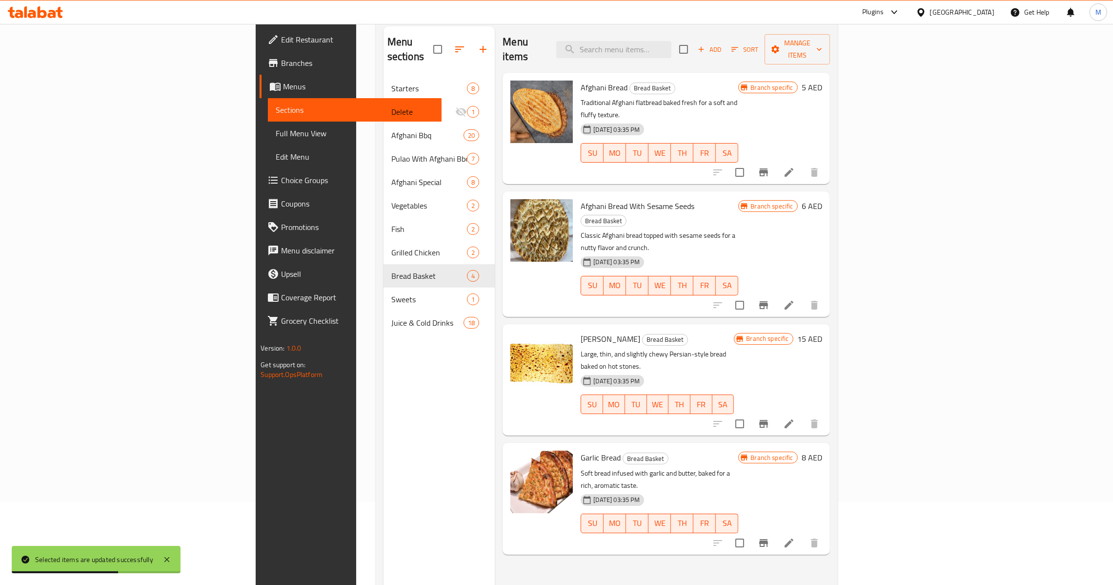
scroll to position [138, 0]
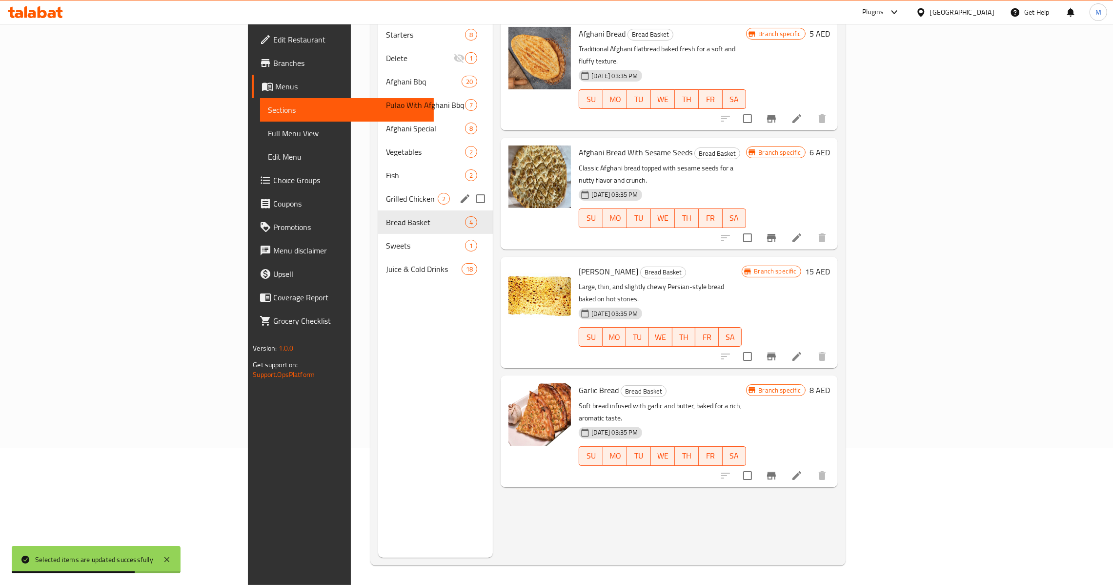
click at [386, 193] on span "Grilled Chicken" at bounding box center [412, 199] width 52 height 12
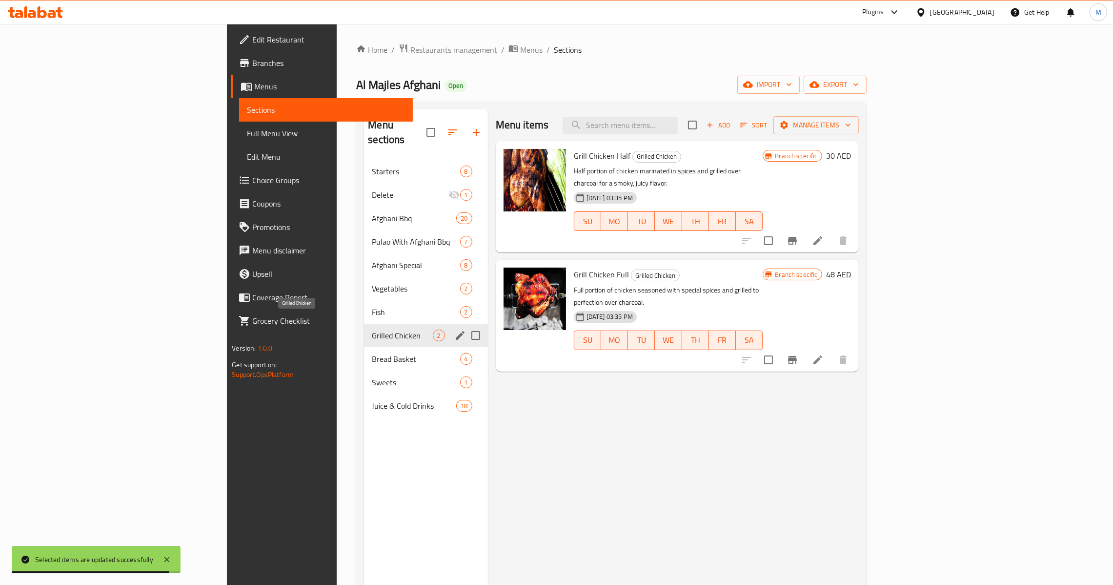
click at [372, 306] on span "Fish" at bounding box center [416, 312] width 88 height 12
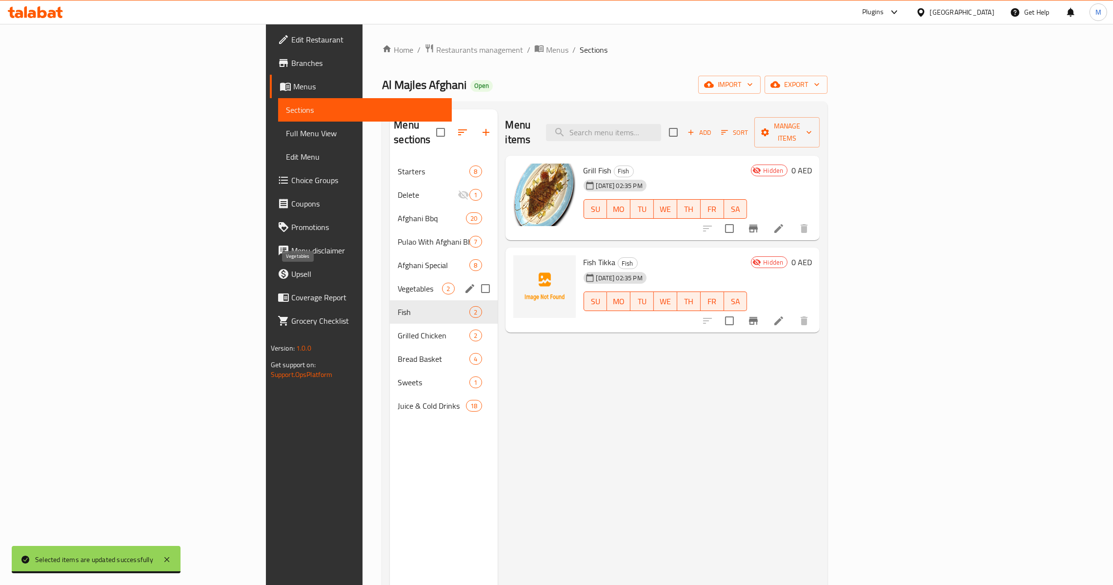
click at [398, 283] on span "Vegetables" at bounding box center [420, 289] width 44 height 12
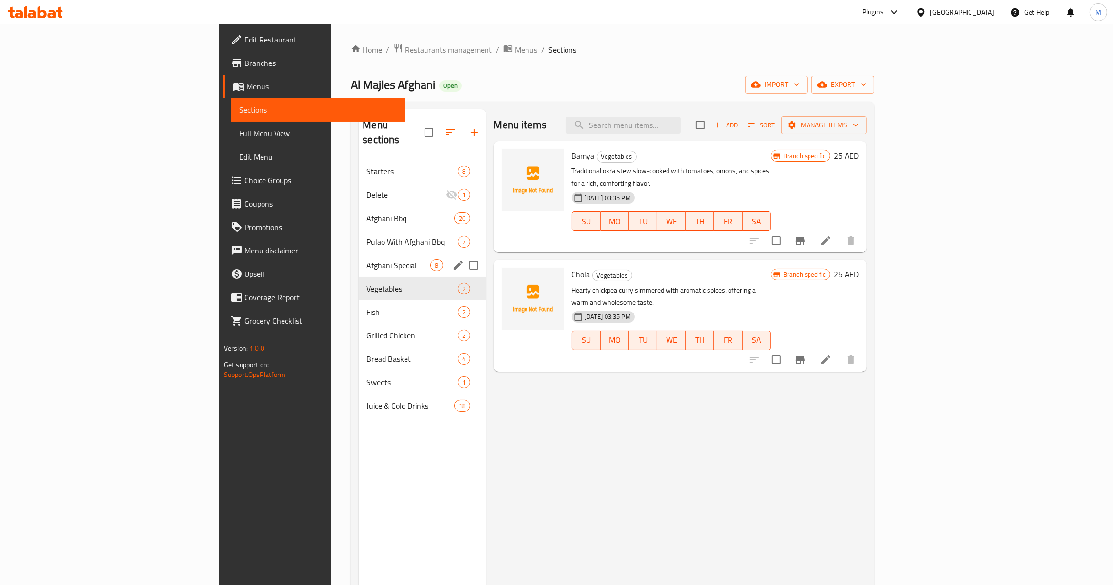
click at [359, 260] on div "[DEMOGRAPHIC_DATA] Special 8" at bounding box center [422, 264] width 127 height 23
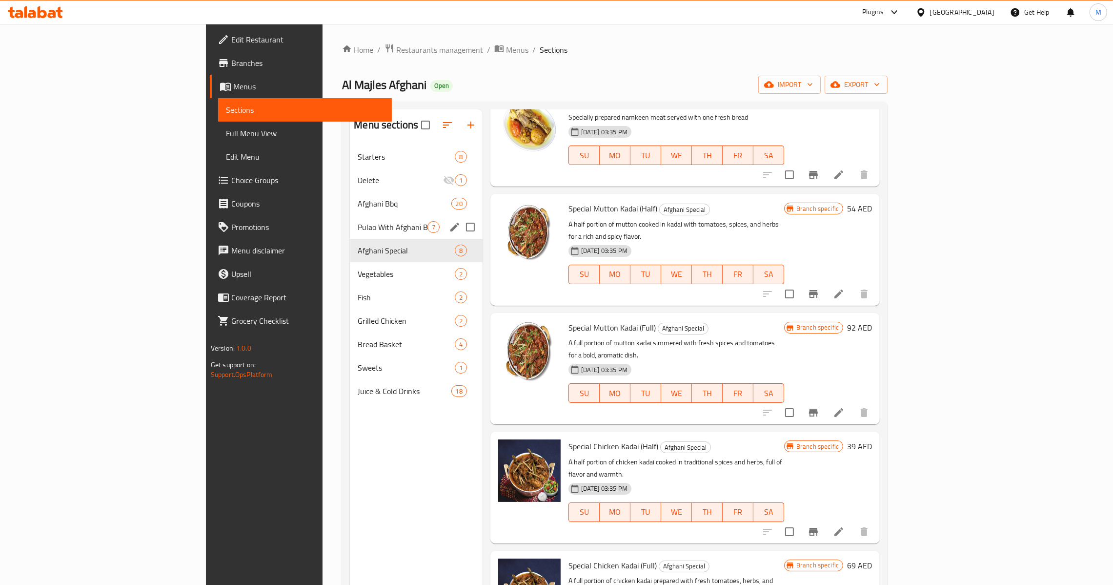
click at [358, 231] on span "Pulao With Afghani Bbq" at bounding box center [392, 227] width 69 height 12
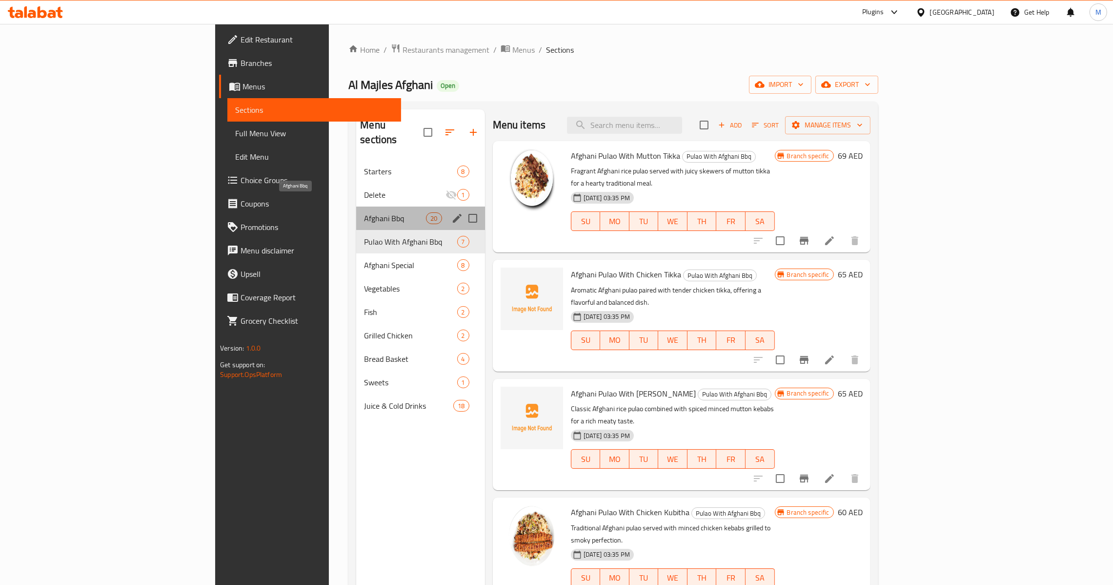
click at [364, 212] on span "Afghani Bbq" at bounding box center [395, 218] width 62 height 12
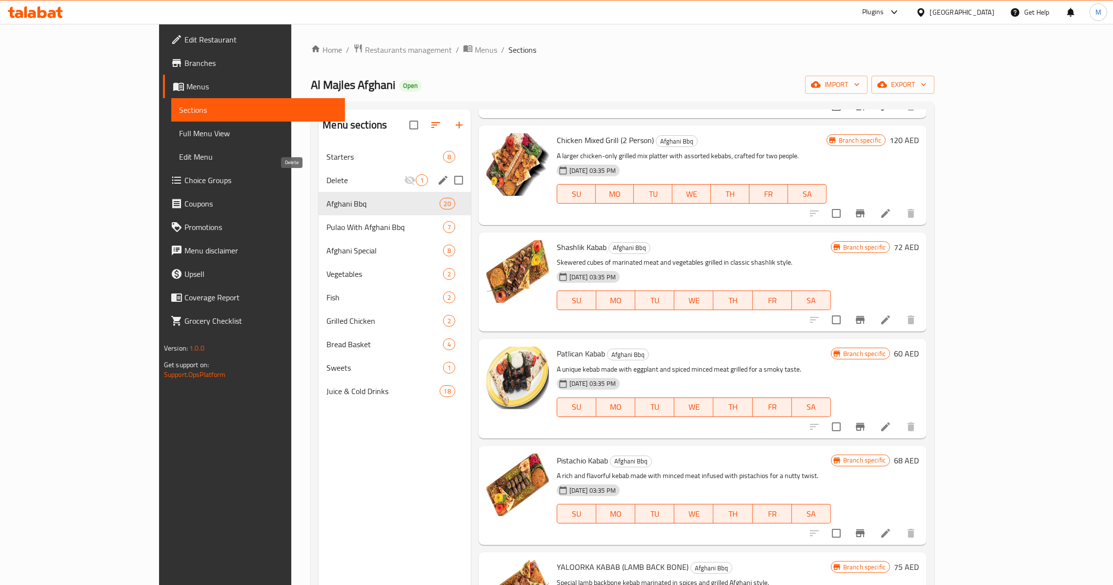
click at [326, 182] on span "Delete" at bounding box center [364, 180] width 77 height 12
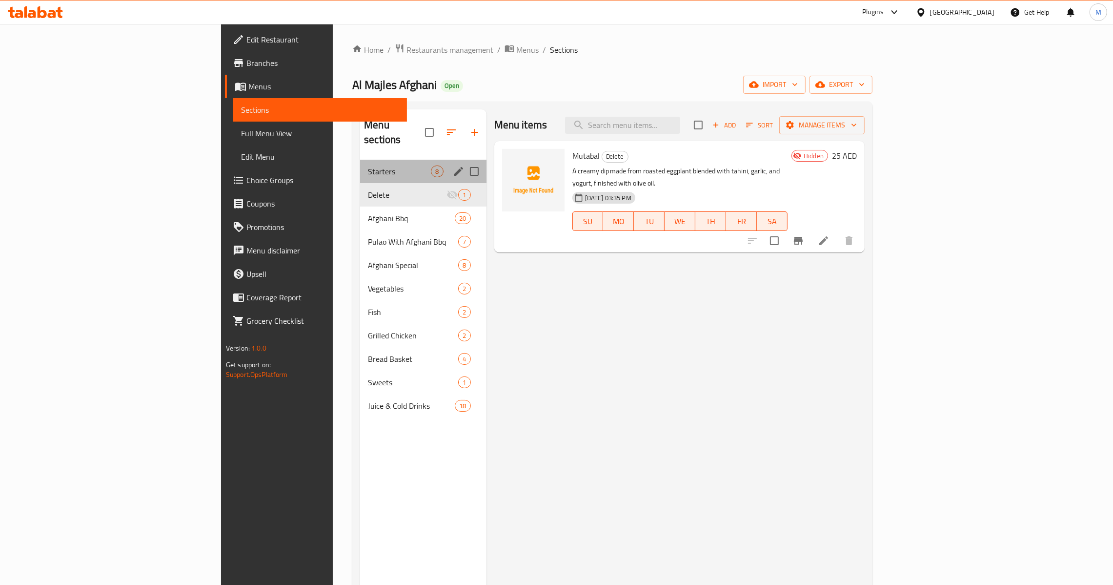
click at [360, 160] on div "Starters 8" at bounding box center [423, 171] width 126 height 23
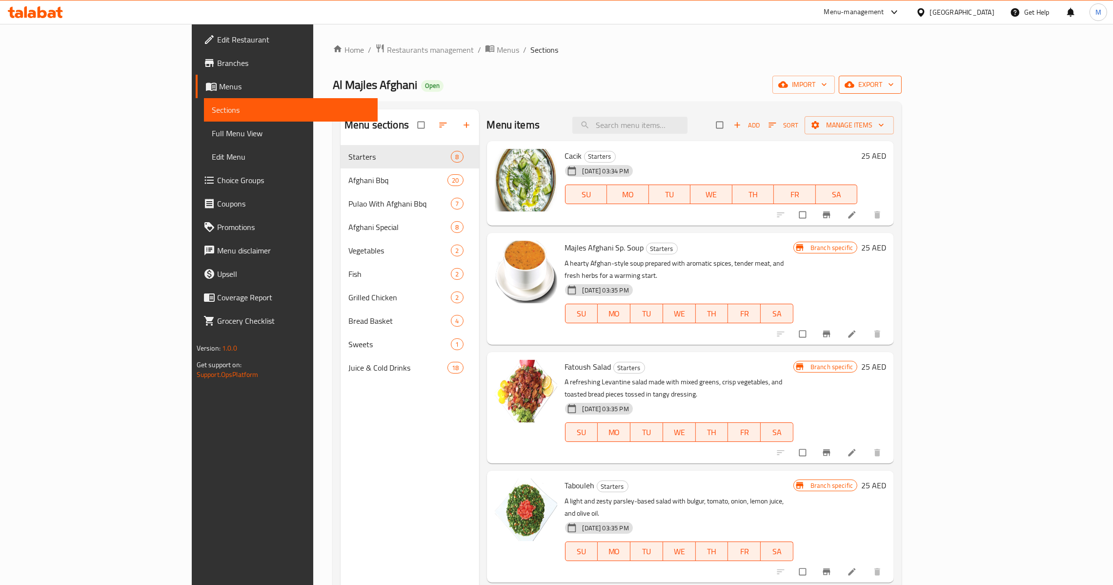
click at [894, 85] on span "export" at bounding box center [870, 85] width 47 height 12
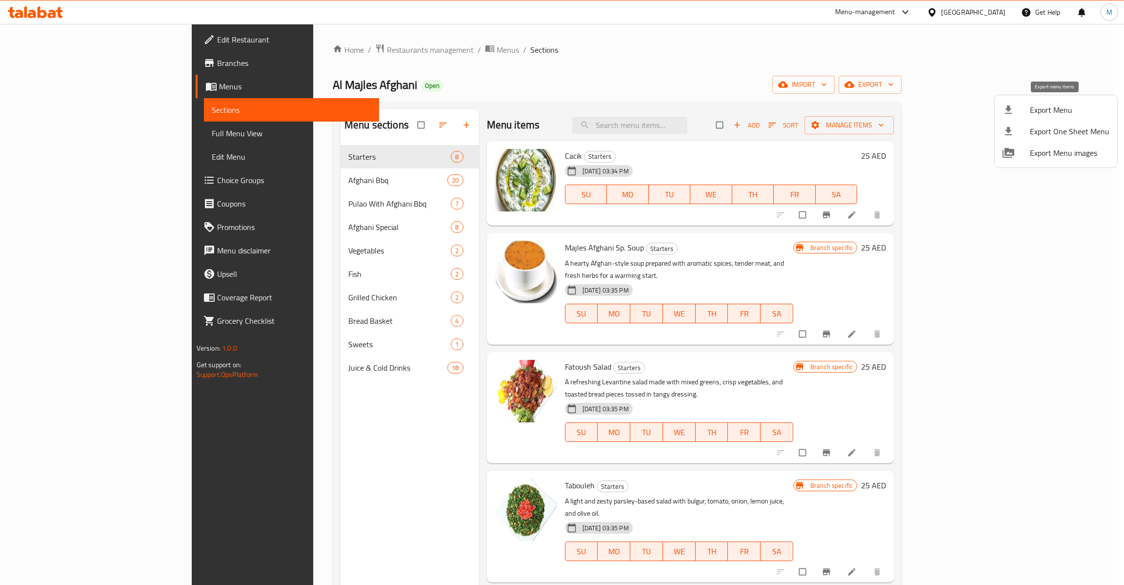
click at [1064, 105] on span "Export Menu" at bounding box center [1070, 110] width 80 height 12
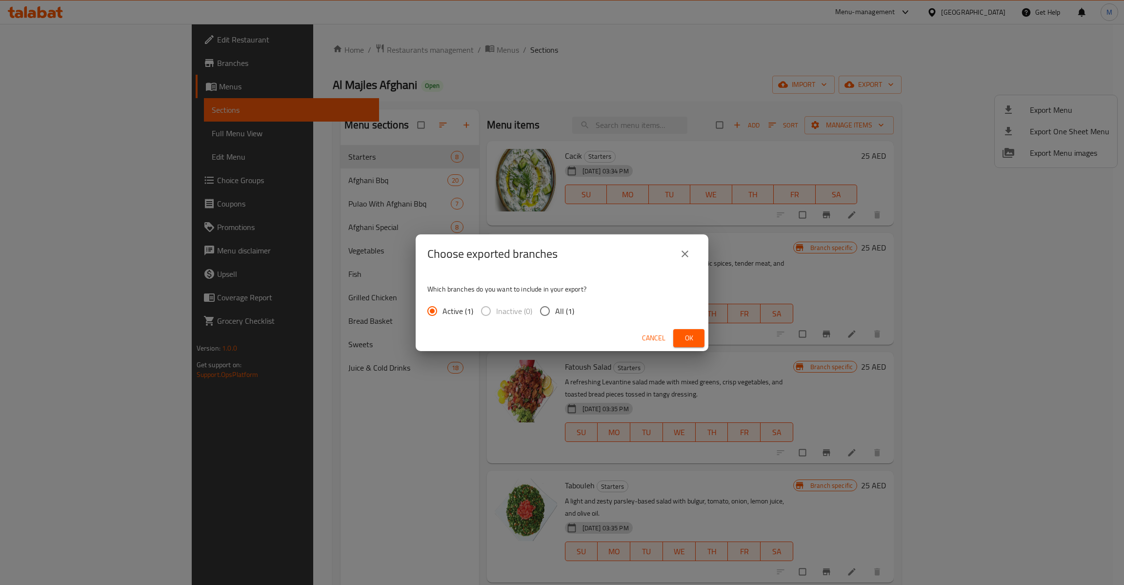
click at [570, 310] on span "All (1)" at bounding box center [564, 311] width 19 height 12
click at [555, 310] on input "All (1)" at bounding box center [545, 311] width 20 height 20
radio input "true"
click at [678, 329] on button "Ok" at bounding box center [688, 338] width 31 height 18
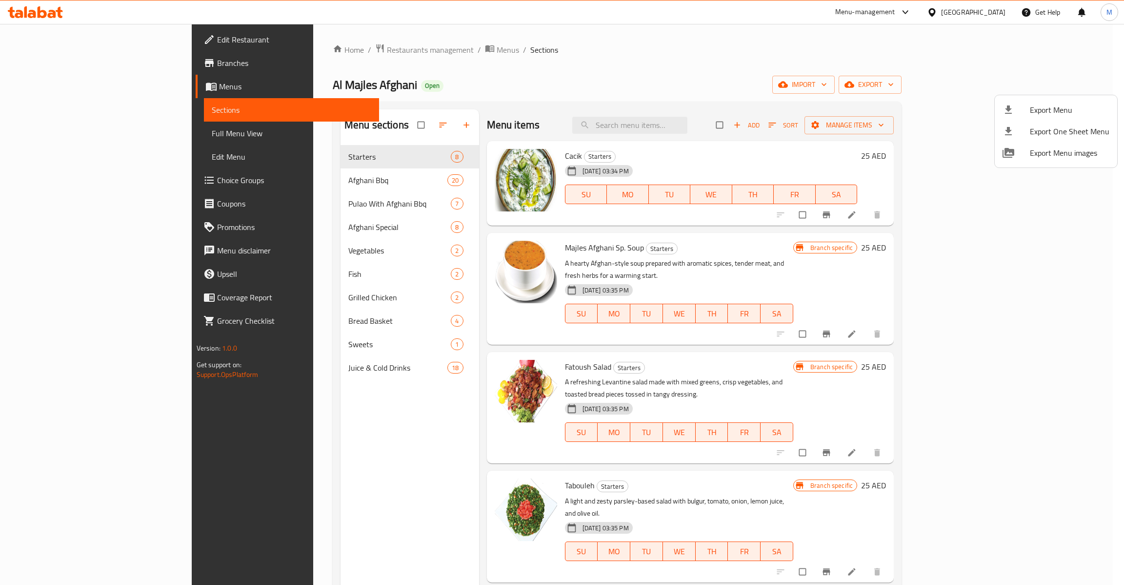
click at [65, 122] on div at bounding box center [562, 292] width 1124 height 585
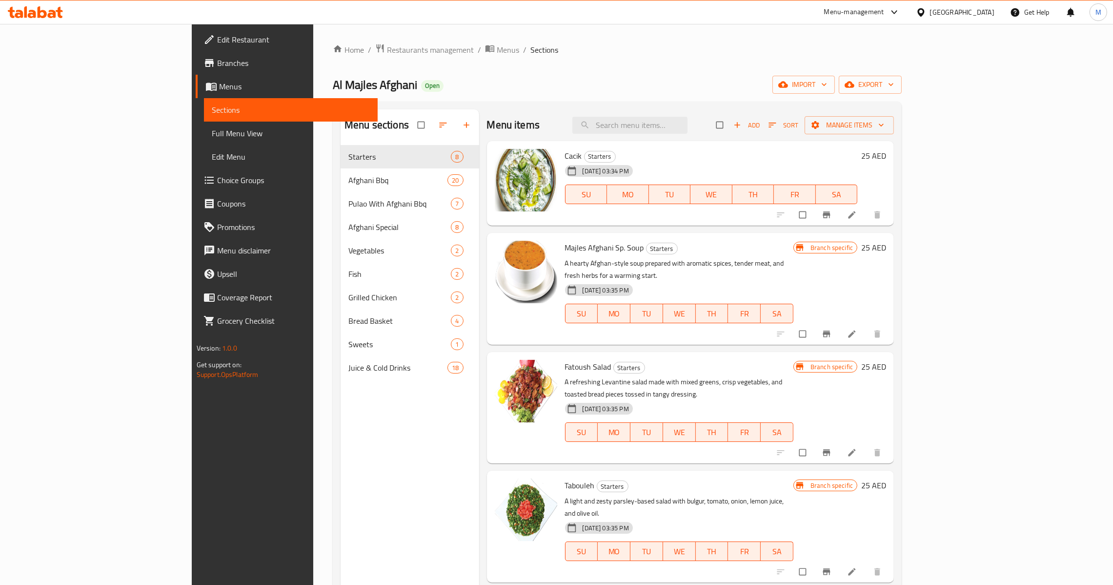
click at [204, 122] on link "Full Menu View" at bounding box center [291, 133] width 174 height 23
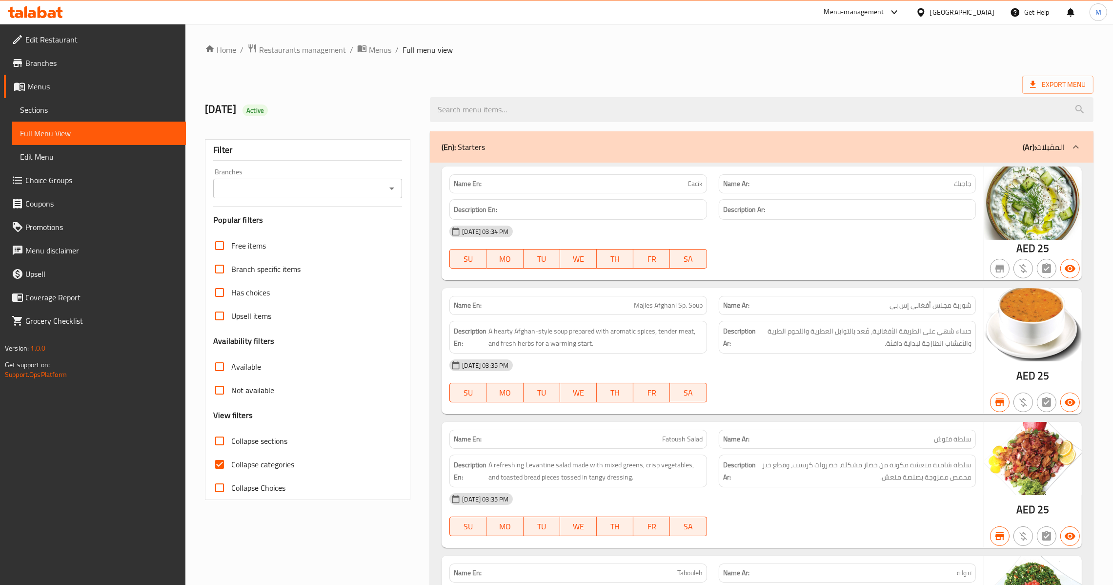
click at [219, 470] on input "Collapse categories" at bounding box center [219, 463] width 23 height 23
checkbox input "false"
click at [391, 185] on icon "Open" at bounding box center [392, 189] width 12 height 12
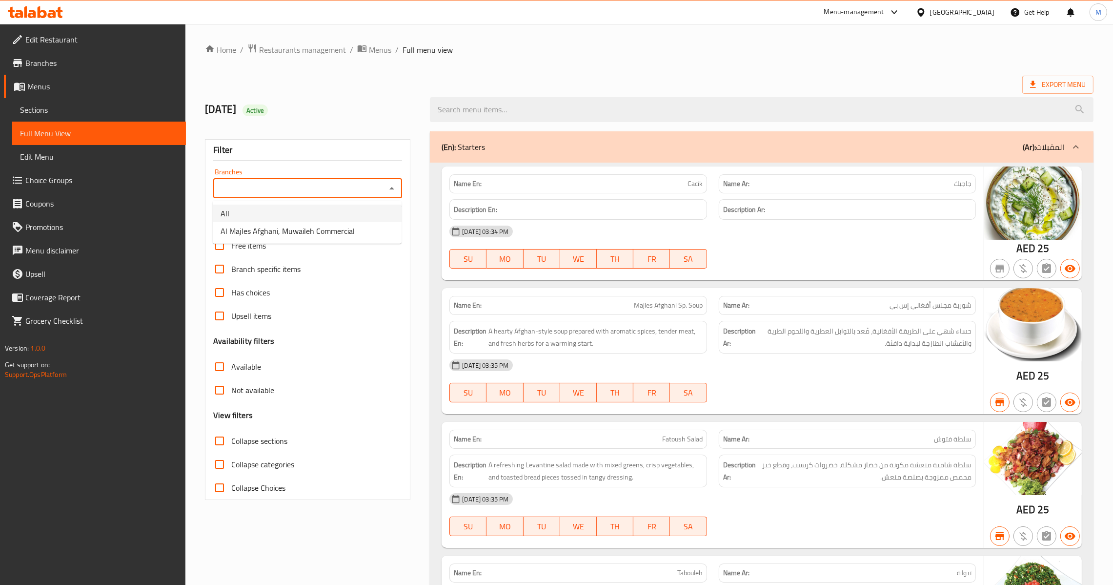
click at [336, 215] on li "All" at bounding box center [307, 213] width 189 height 18
type input "All"
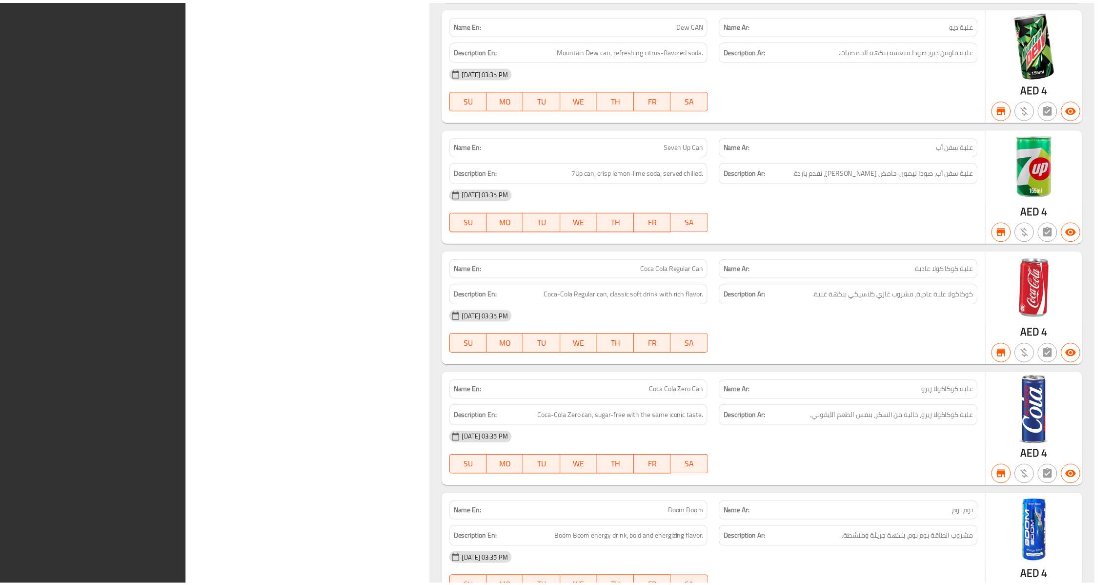
scroll to position [9910, 0]
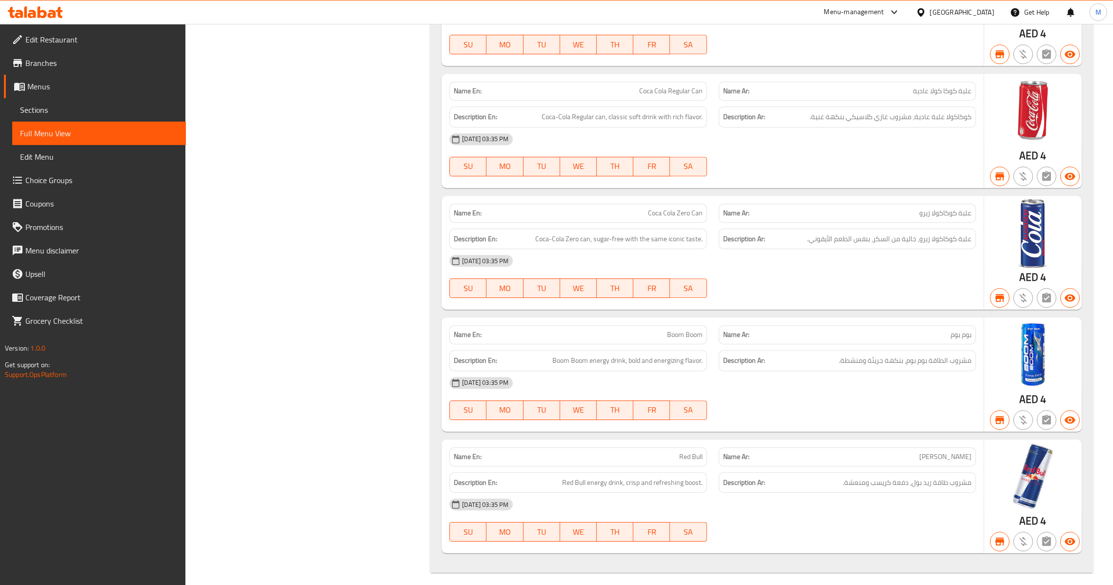
click at [80, 86] on span "Menus" at bounding box center [102, 87] width 151 height 12
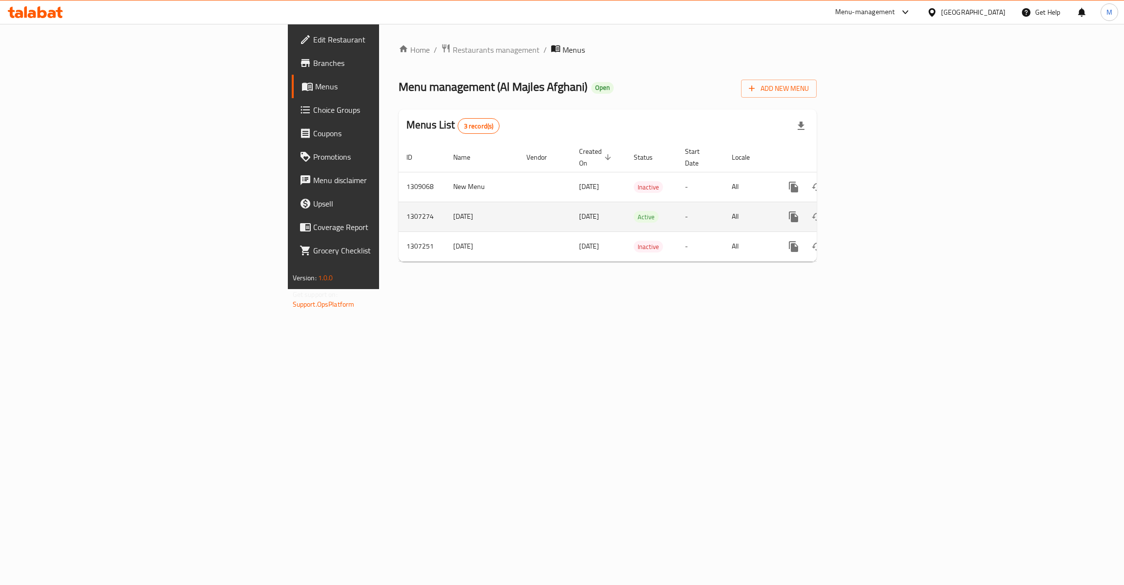
click at [870, 211] on icon "enhanced table" at bounding box center [864, 217] width 12 height 12
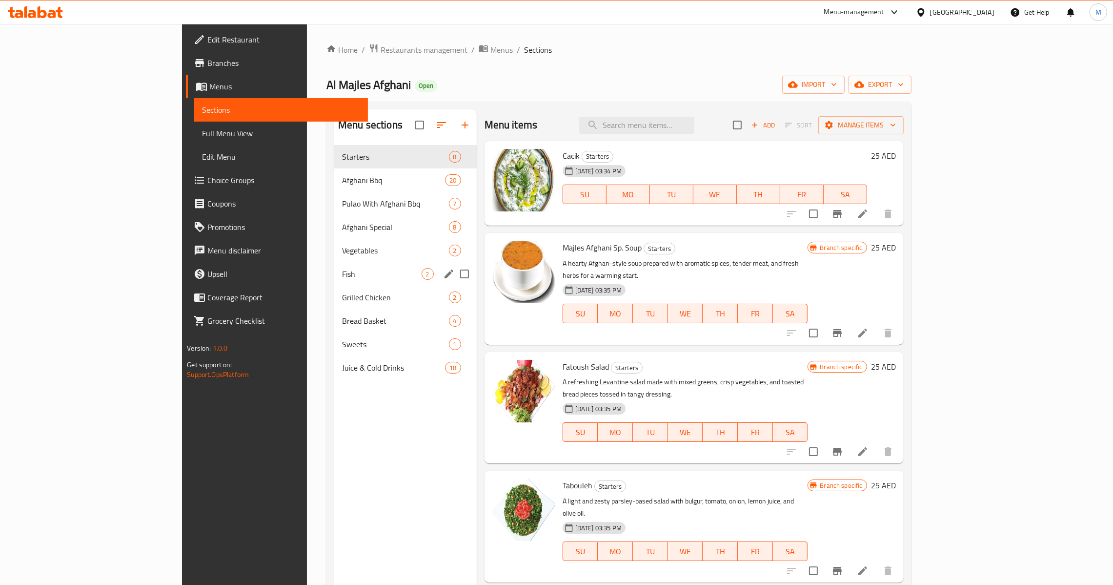
click at [334, 264] on div "Fish 2" at bounding box center [405, 273] width 143 height 23
